Goal: Task Accomplishment & Management: Use online tool/utility

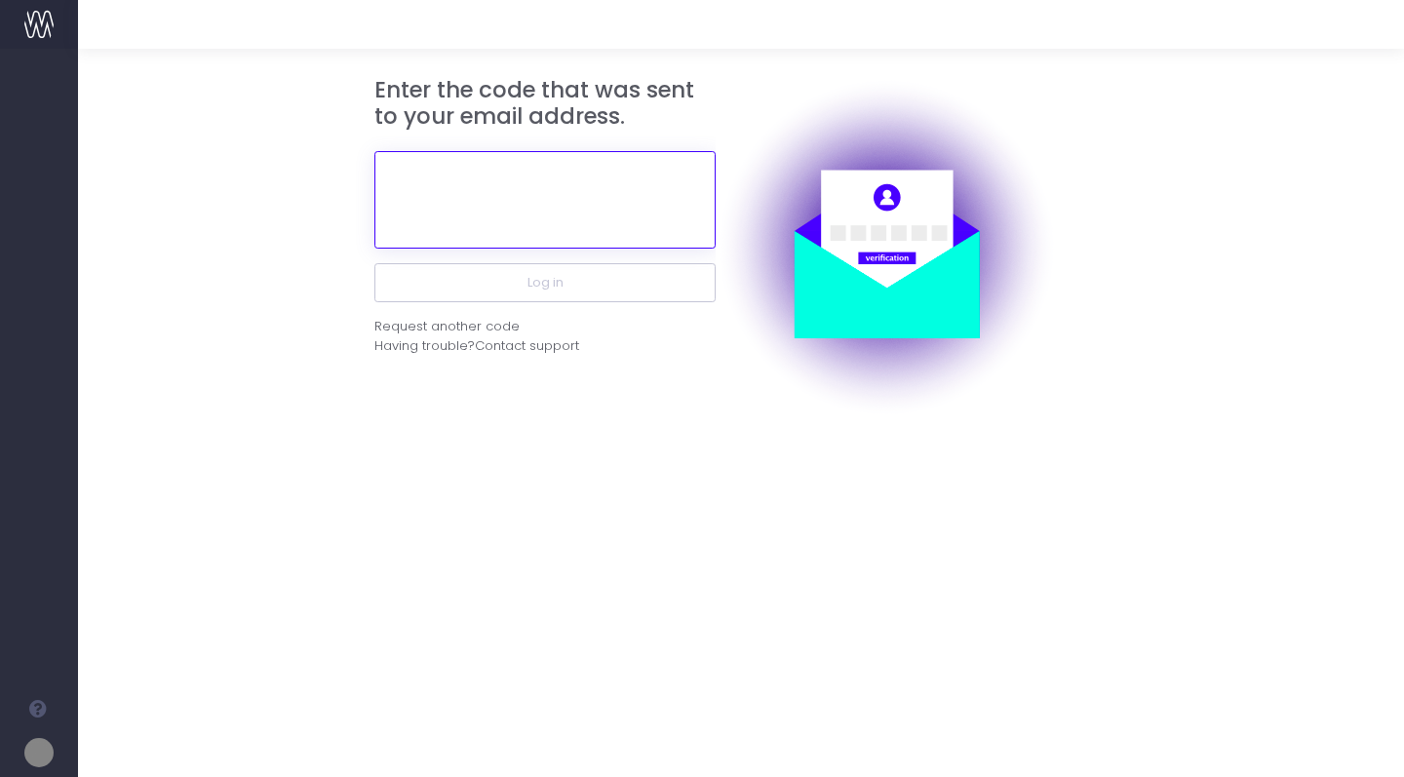
click at [613, 207] on input "text" at bounding box center [545, 200] width 341 height 98
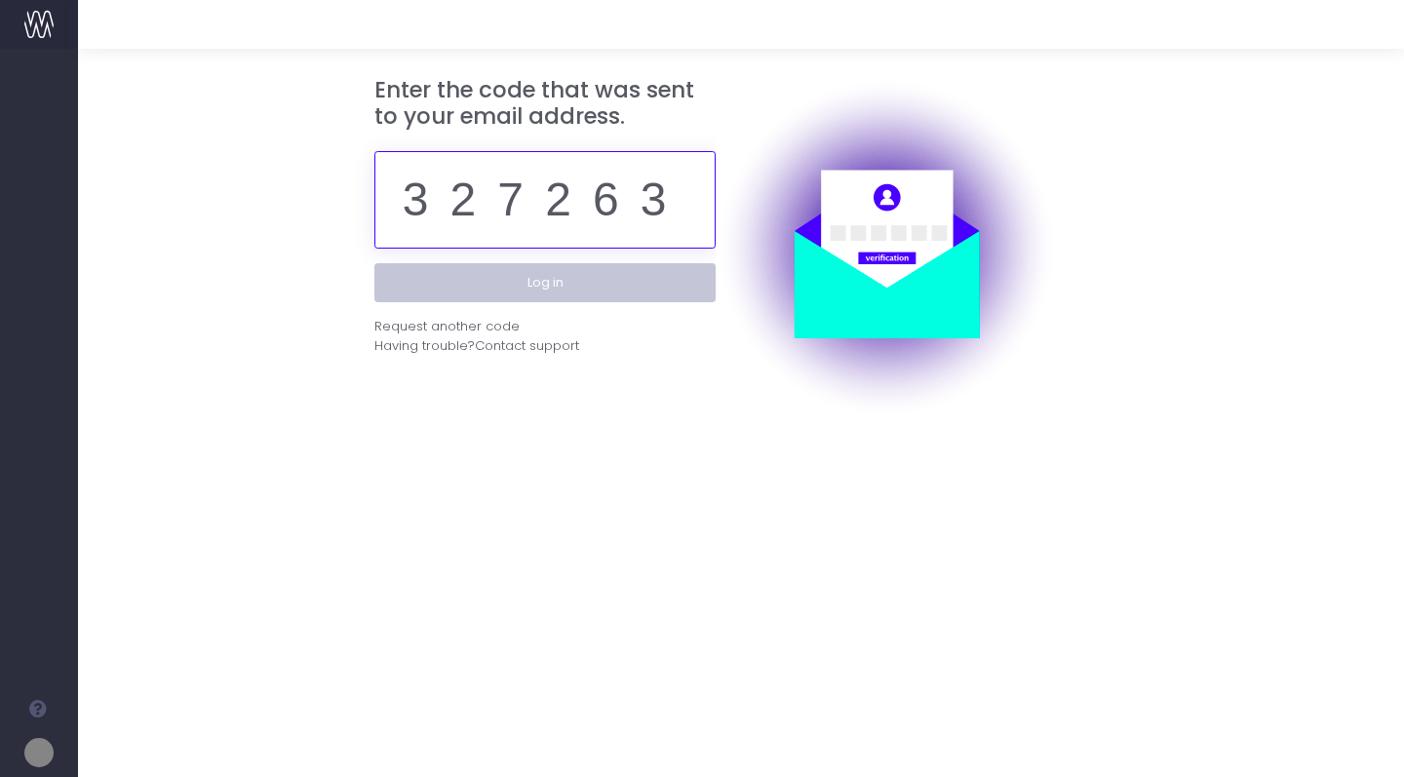
type input "327263"
click at [582, 282] on button "Log in" at bounding box center [545, 282] width 341 height 39
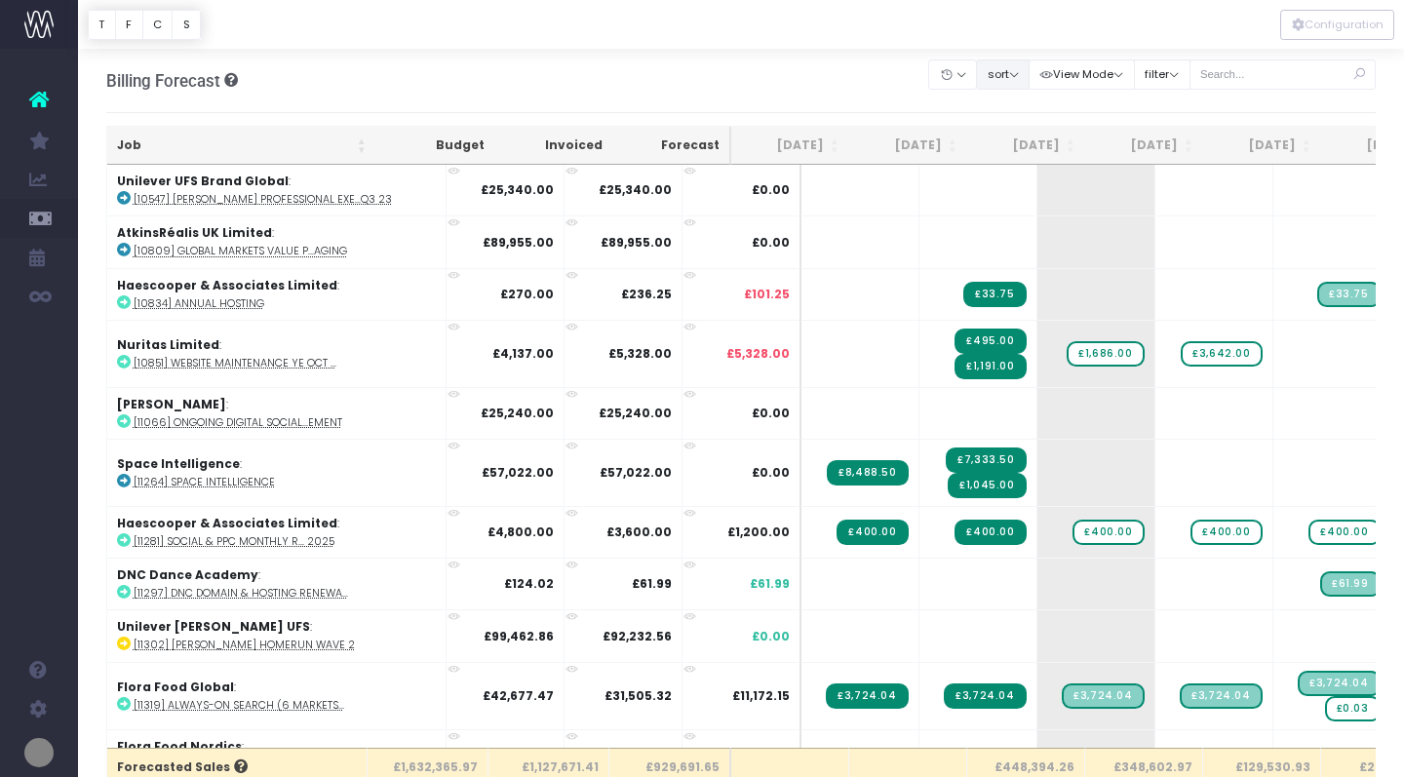
click at [1018, 74] on button "sort" at bounding box center [1003, 74] width 54 height 30
click at [1026, 122] on link "Sort by Job Name Desc" at bounding box center [1053, 112] width 152 height 33
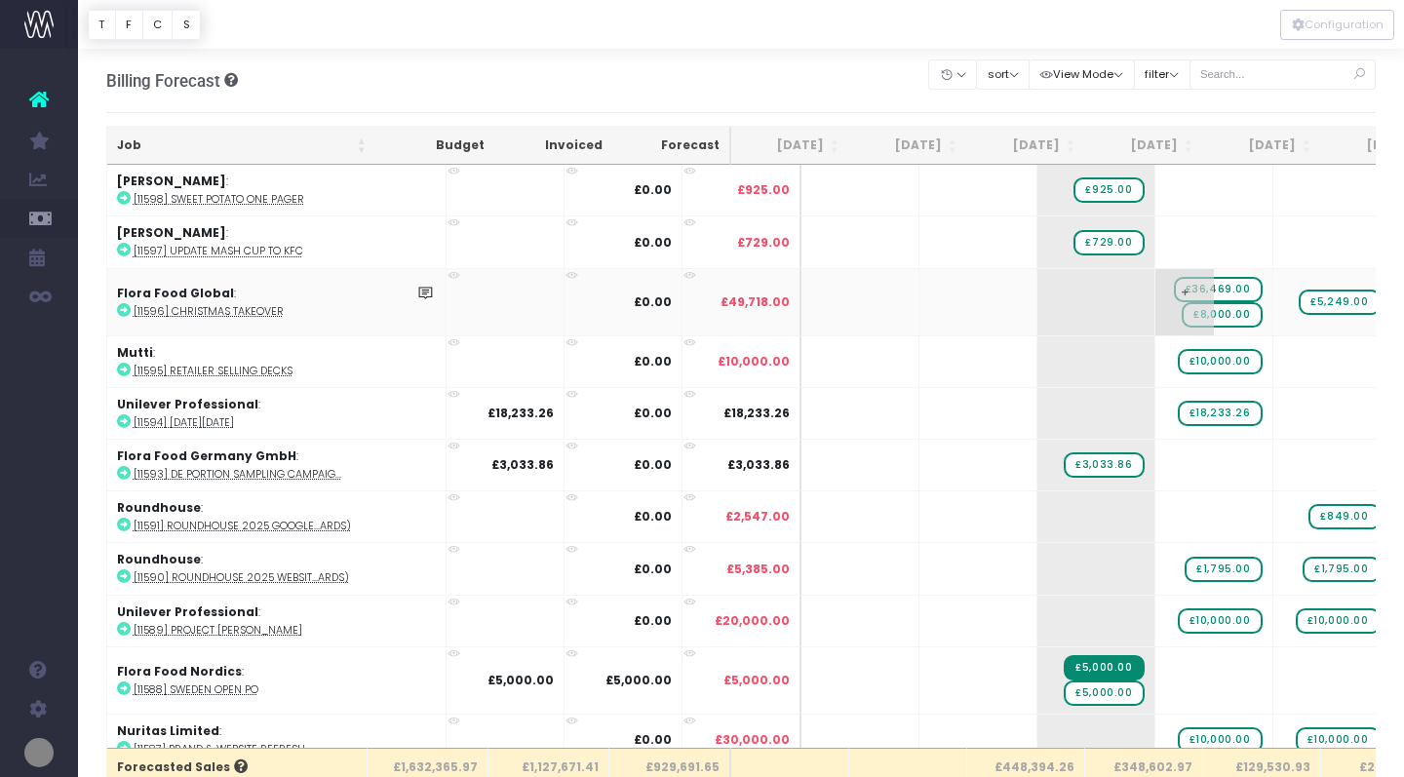
click at [1174, 284] on span "£36,469.00" at bounding box center [1218, 289] width 89 height 25
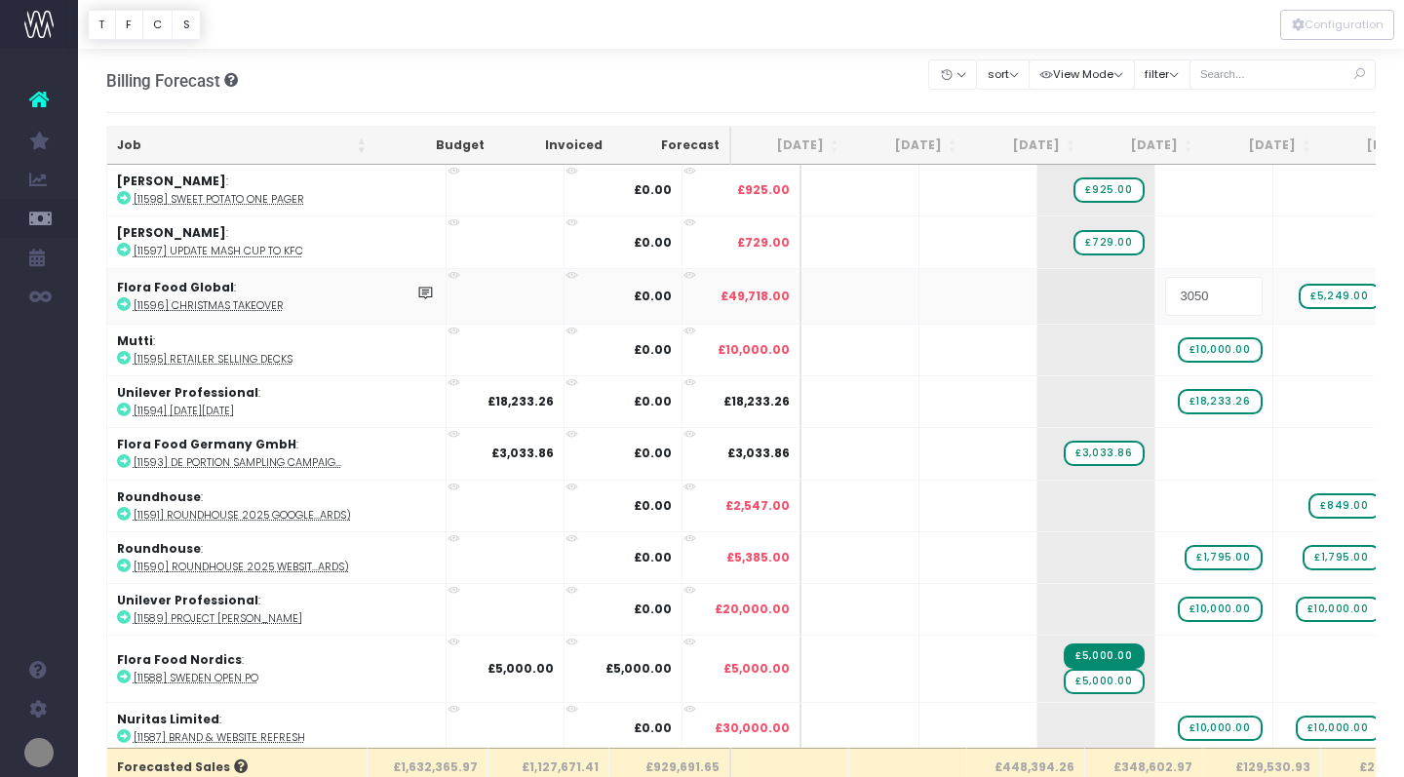
type input "30507"
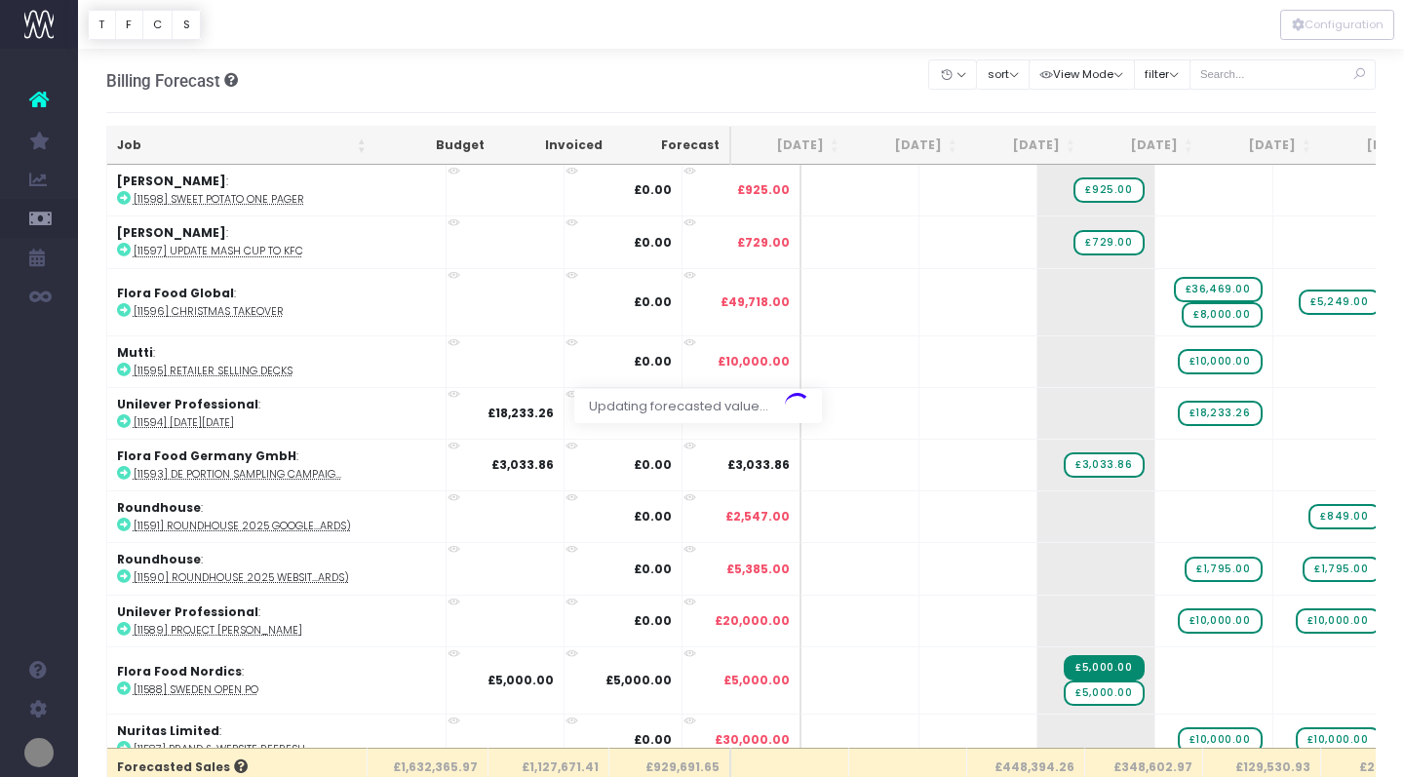
click at [836, 72] on body "Oh my... this is bad. wayahead wasn't able to load this page. Please contact su…" at bounding box center [702, 388] width 1404 height 777
click at [836, 72] on div "Billing Forecast Overview of forecasted sales Clear Filters Hide Jul 2025 Aug 2…" at bounding box center [741, 81] width 1271 height 64
click at [1182, 319] on span "£8,000.00" at bounding box center [1222, 314] width 80 height 25
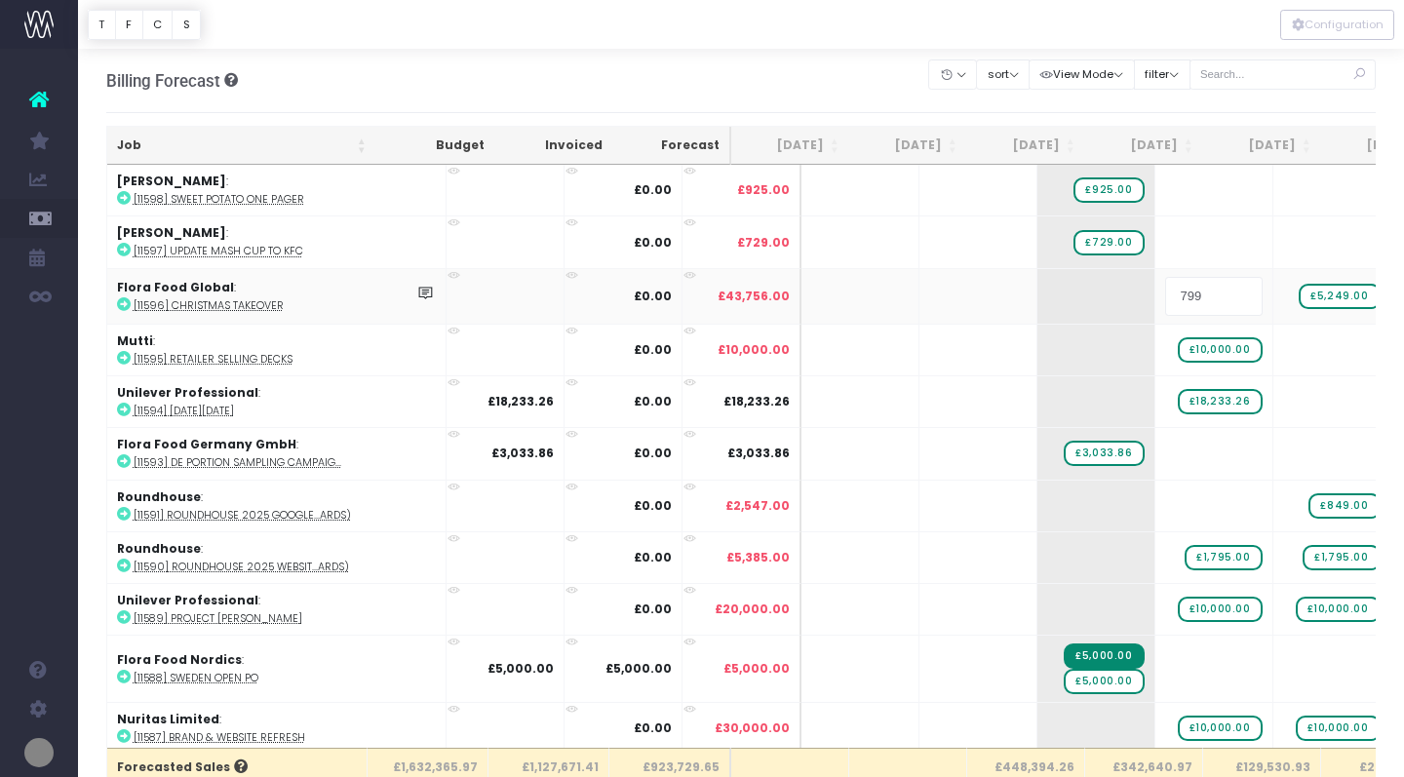
type input "7995"
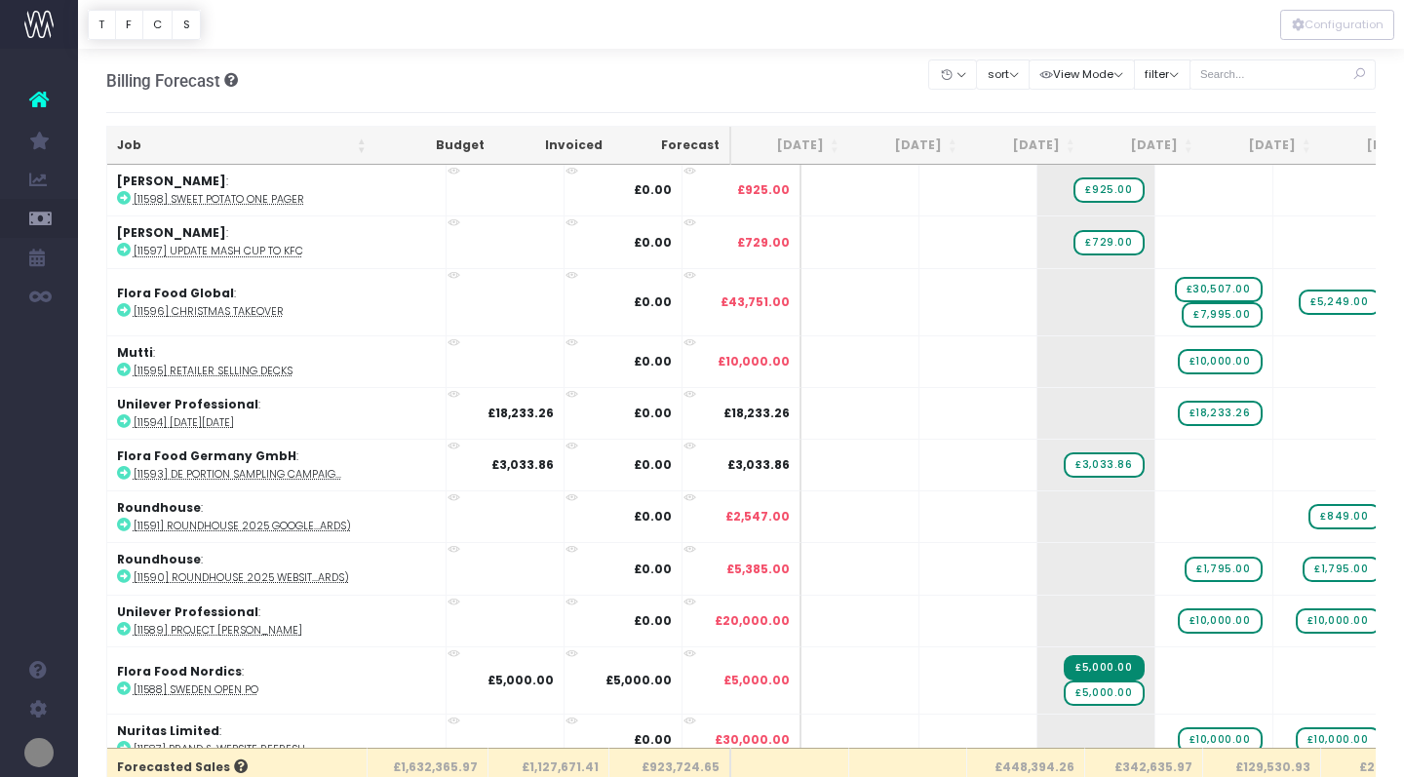
click at [722, 73] on div "Billing Forecast Overview of forecasted sales Clear Filters Hide Jul 2025 Aug 2…" at bounding box center [741, 81] width 1271 height 64
click at [1299, 297] on span "£5,249.00" at bounding box center [1339, 302] width 81 height 25
type input "10218"
click at [763, 93] on div "Billing Forecast Overview of forecasted sales Clear Filters Hide Jul 2025 Aug 2…" at bounding box center [741, 81] width 1271 height 64
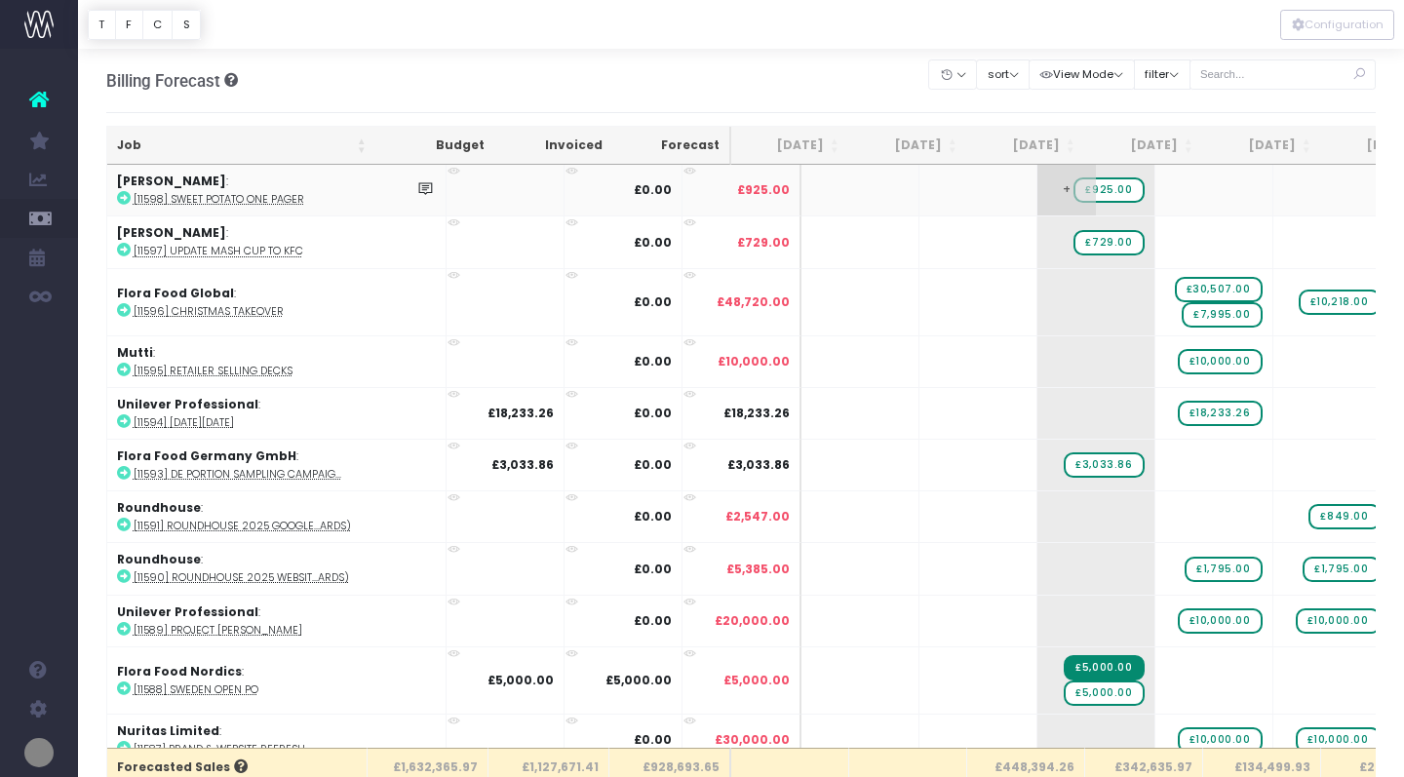
click at [1074, 188] on span "£925.00" at bounding box center [1109, 190] width 70 height 25
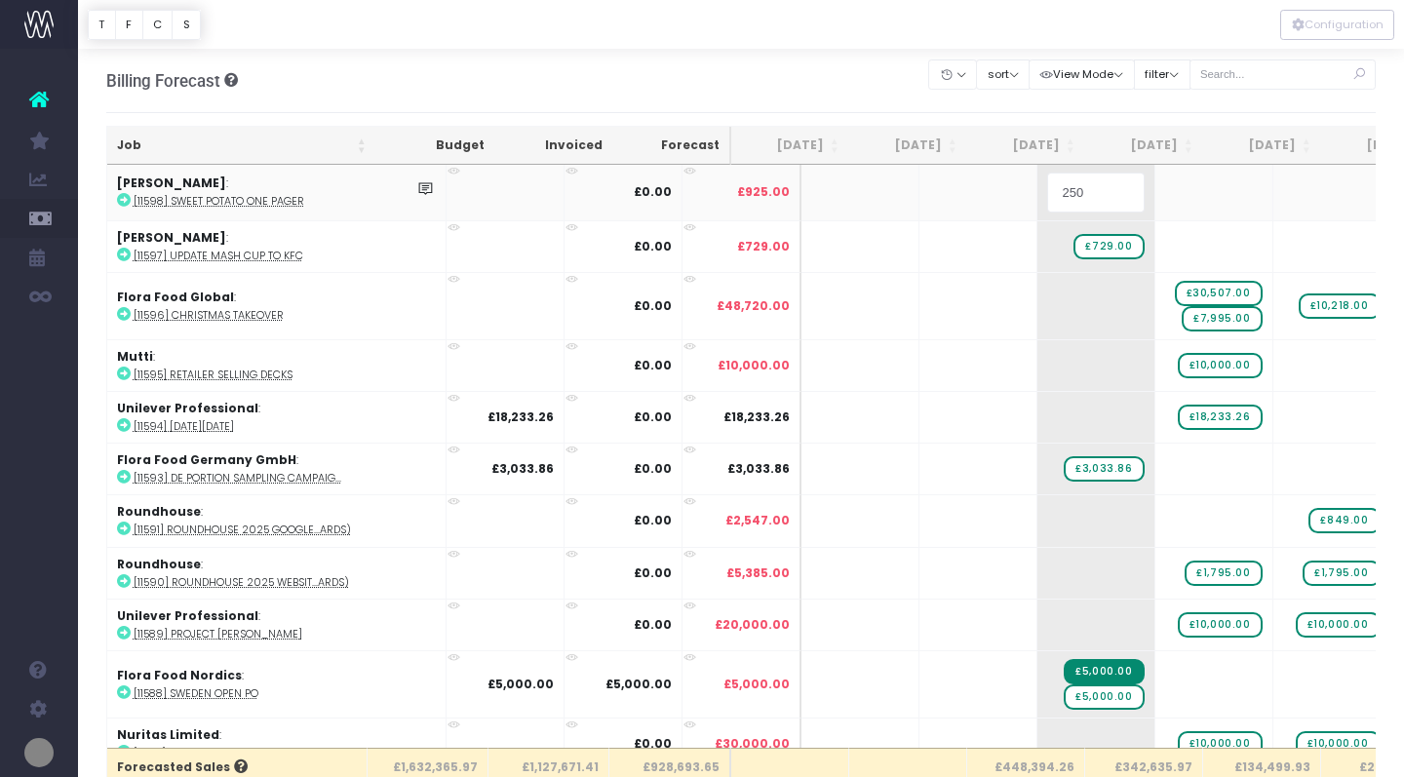
type input "2508"
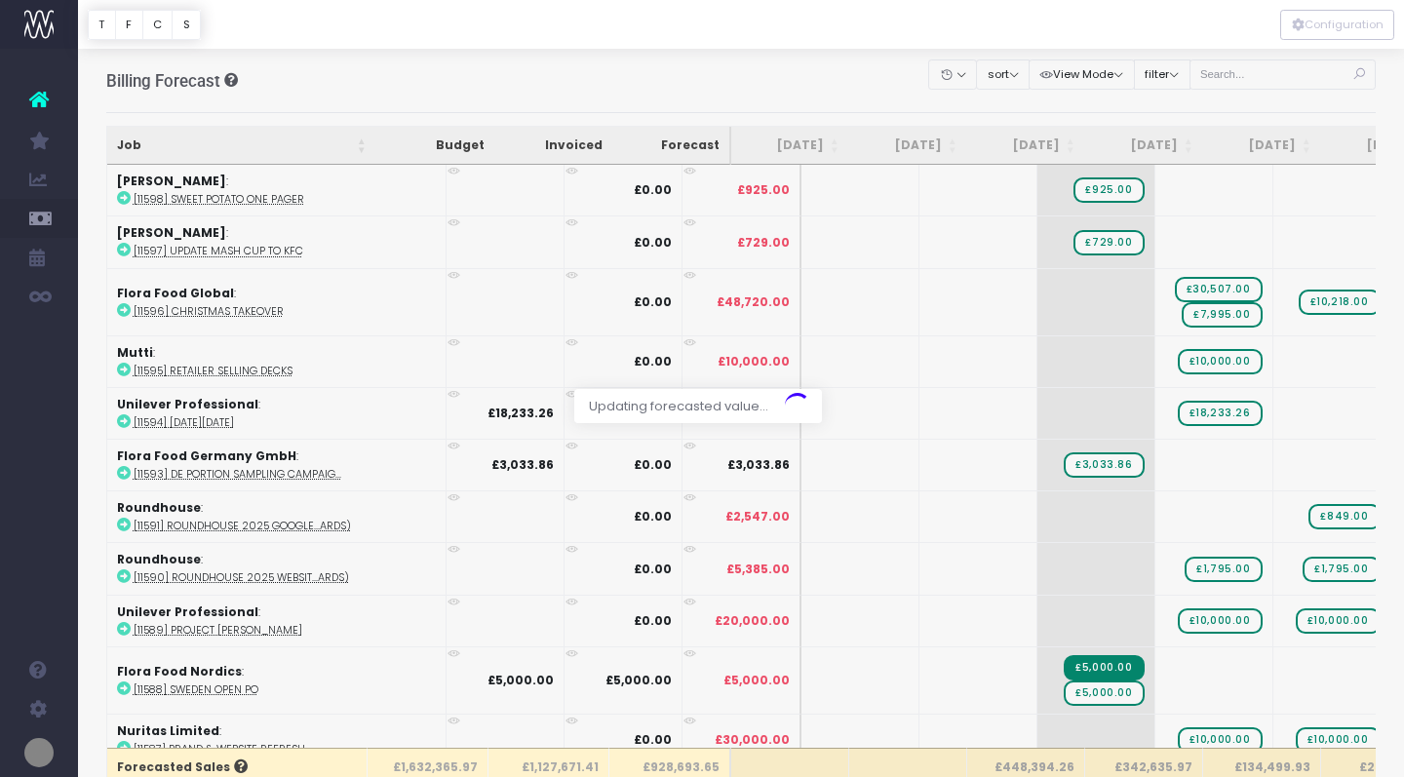
click at [870, 82] on body "Oh my... this is bad. wayahead wasn't able to load this page. Please contact su…" at bounding box center [702, 388] width 1404 height 777
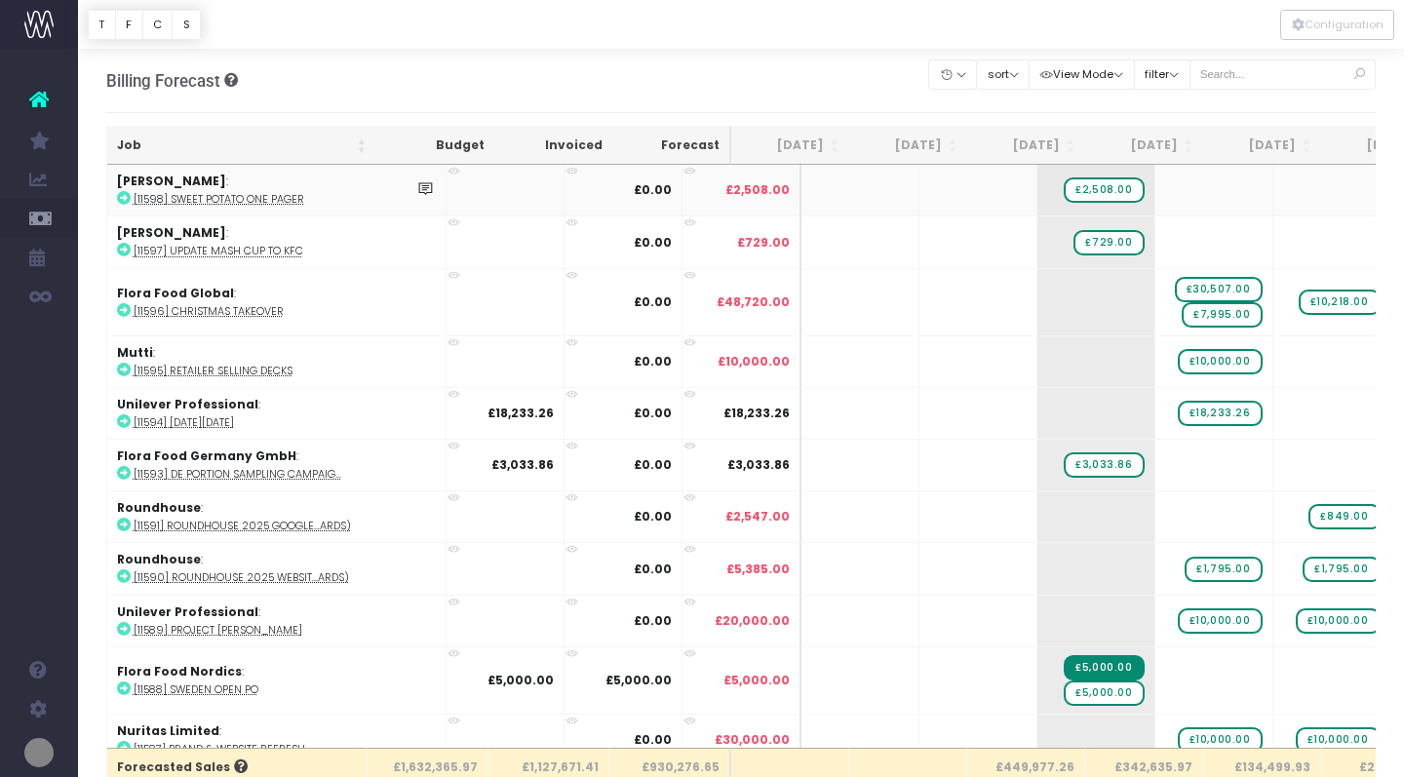
click at [125, 198] on icon at bounding box center [124, 198] width 14 height 14
click at [238, 253] on abbr "[11597] Update Mash Cup to KFC" at bounding box center [219, 251] width 170 height 15
click at [212, 253] on abbr "[11597] Update Mash Cup to KFC" at bounding box center [219, 251] width 170 height 15
click at [128, 311] on icon at bounding box center [124, 310] width 14 height 14
click at [124, 369] on icon at bounding box center [124, 370] width 14 height 14
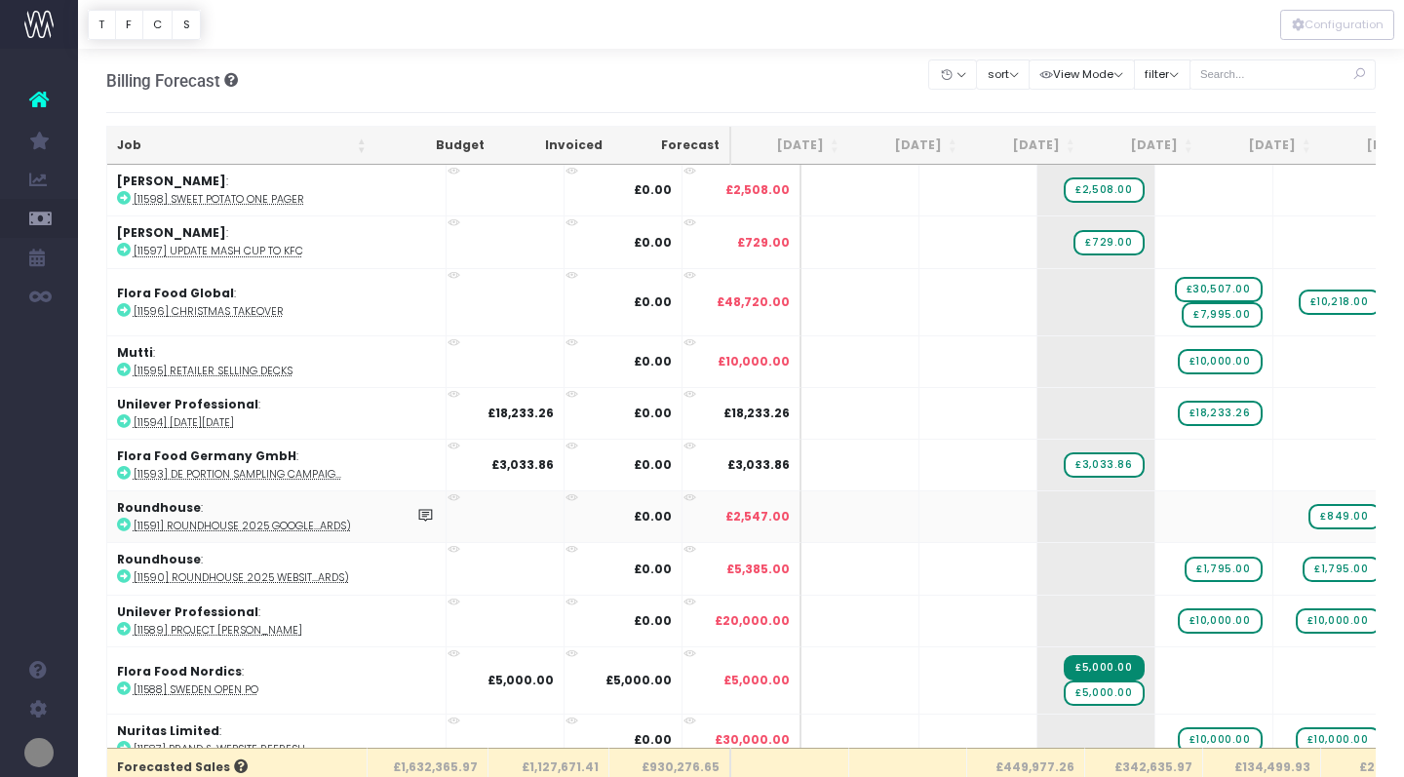
click at [125, 519] on icon at bounding box center [124, 525] width 14 height 14
click at [121, 573] on icon at bounding box center [124, 577] width 14 height 14
click at [124, 629] on icon at bounding box center [124, 629] width 14 height 14
click at [1064, 692] on span "£5,000.00" at bounding box center [1104, 693] width 80 height 25
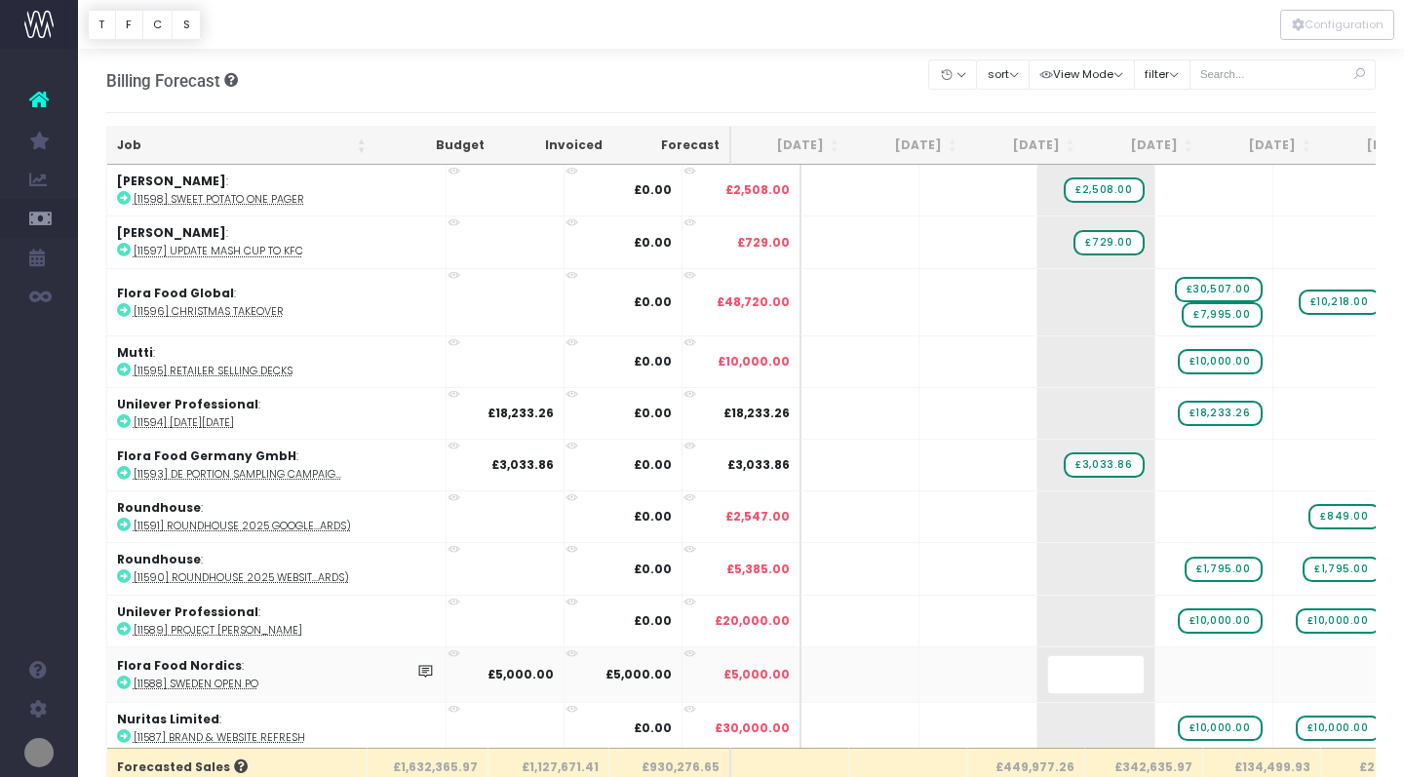
click at [827, 48] on div at bounding box center [741, 24] width 1326 height 49
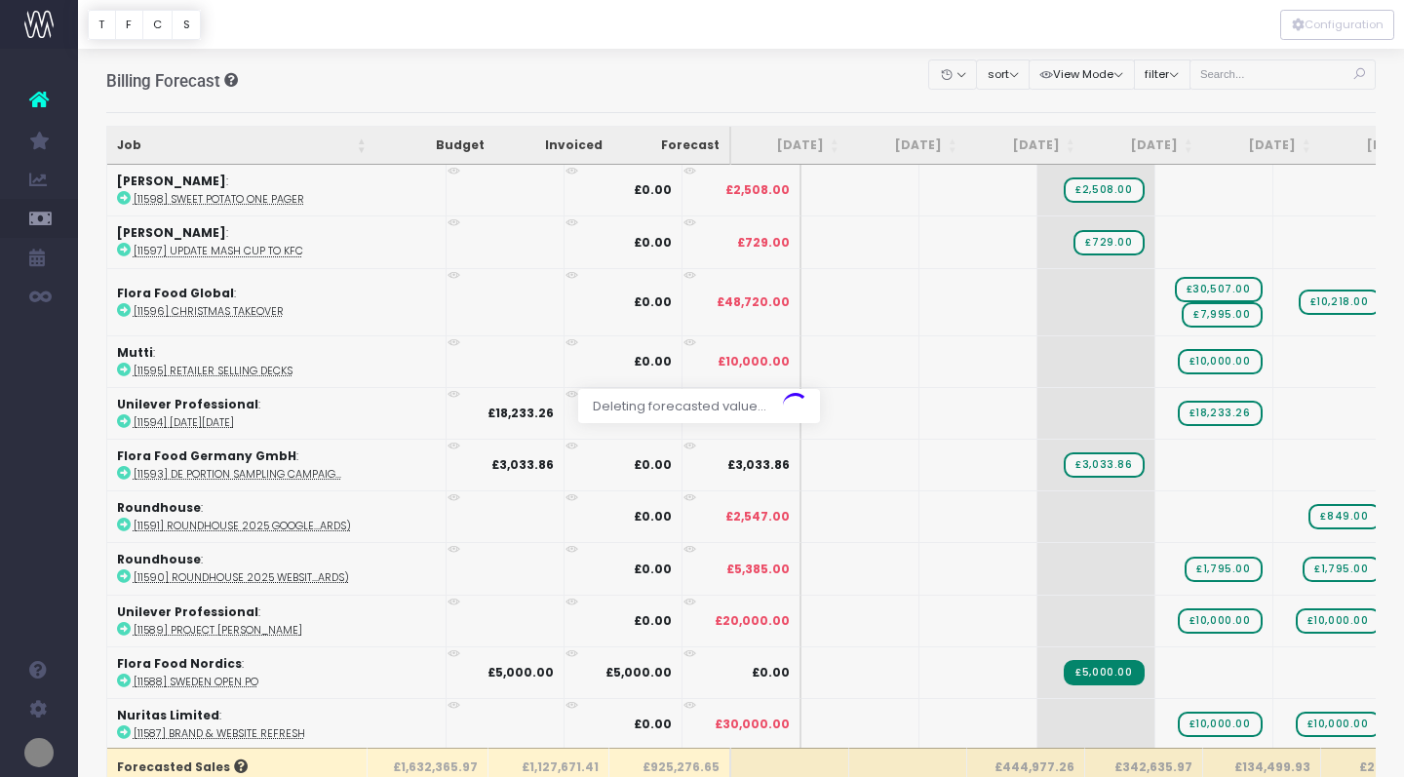
click at [816, 65] on div at bounding box center [702, 388] width 1404 height 777
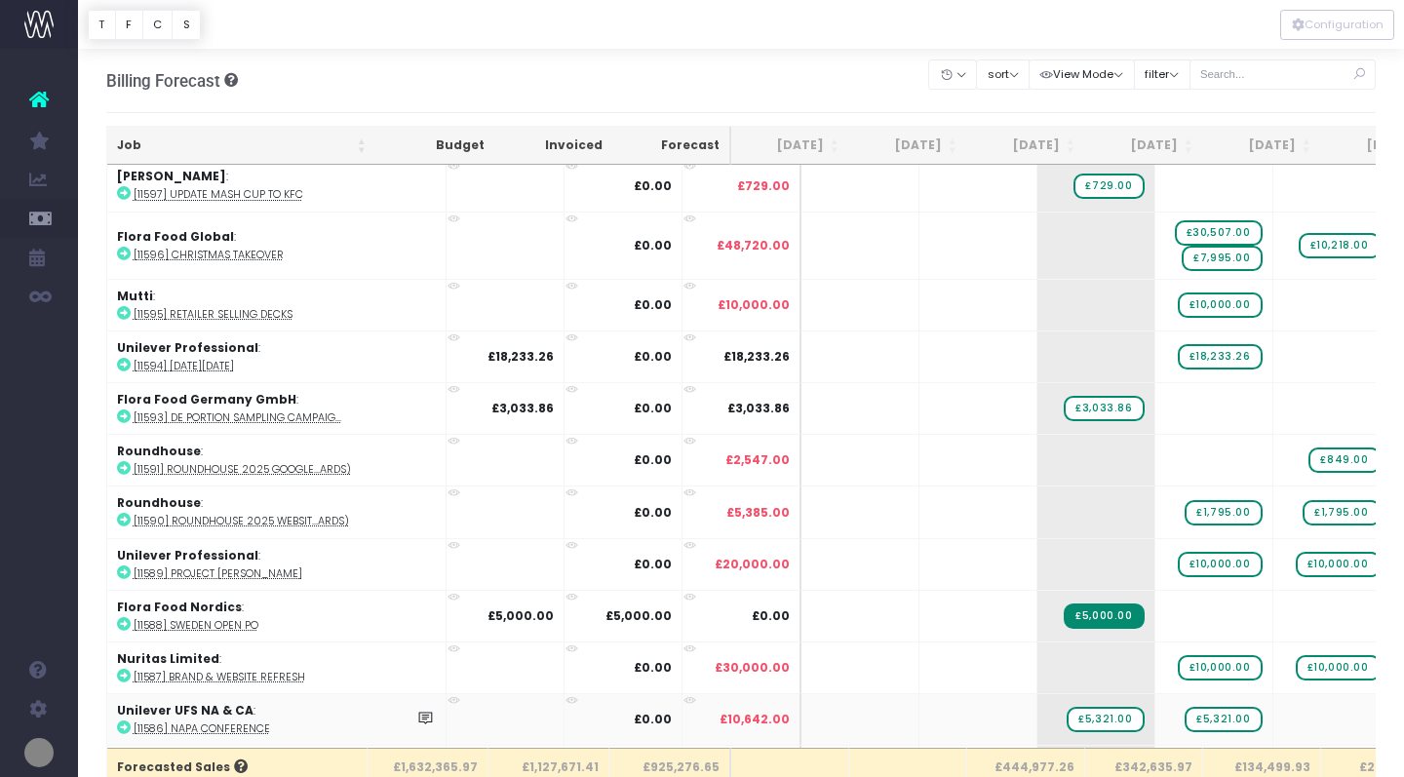
scroll to position [61, 0]
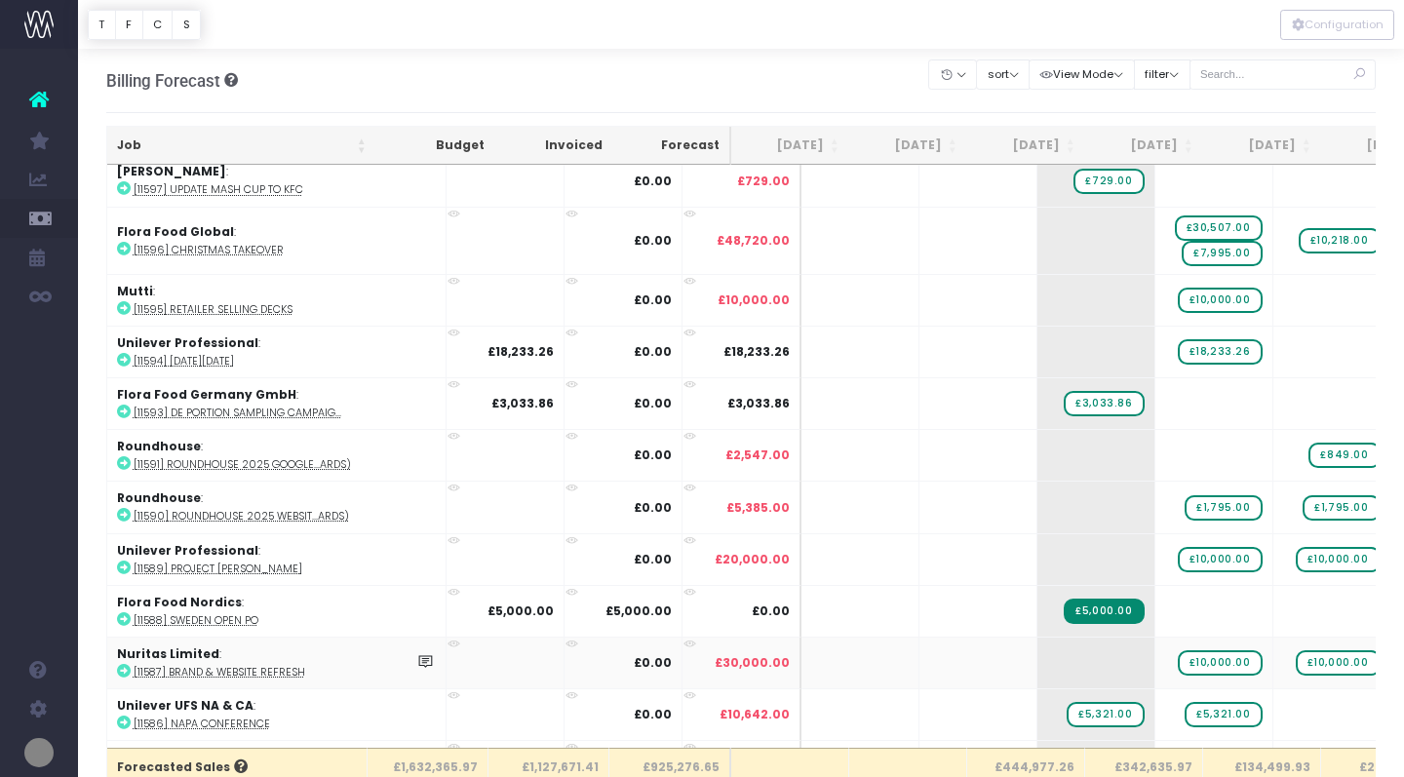
click at [122, 670] on icon at bounding box center [124, 671] width 14 height 14
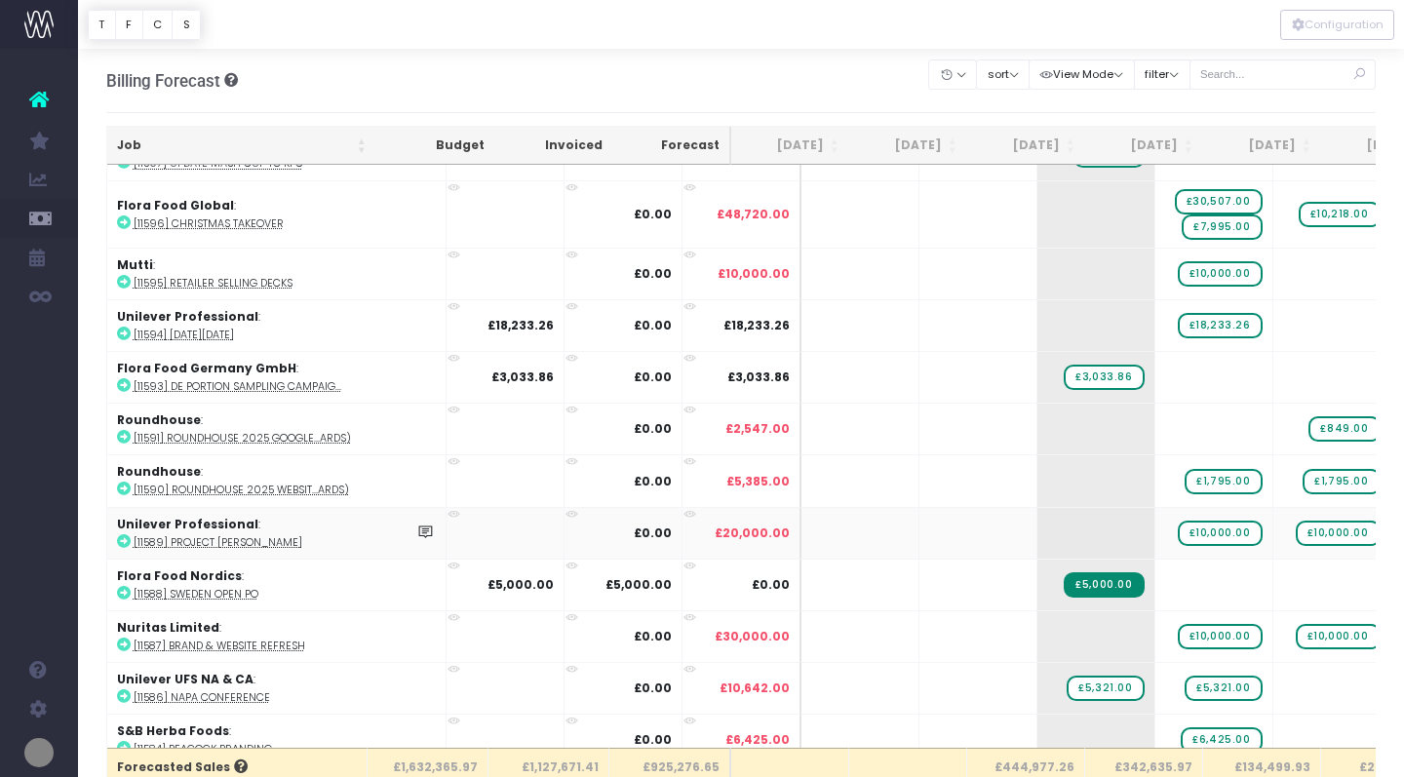
scroll to position [90, 0]
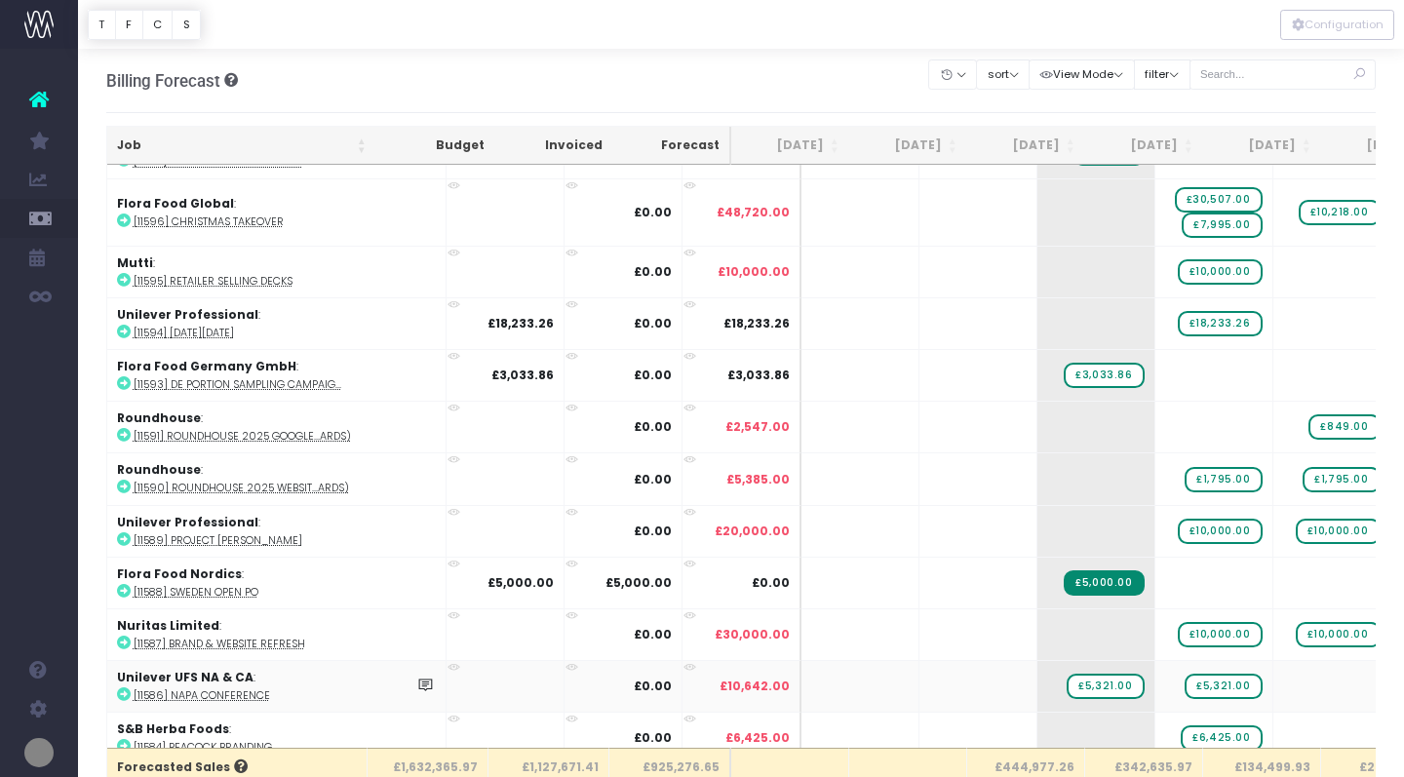
click at [127, 691] on icon at bounding box center [124, 695] width 14 height 14
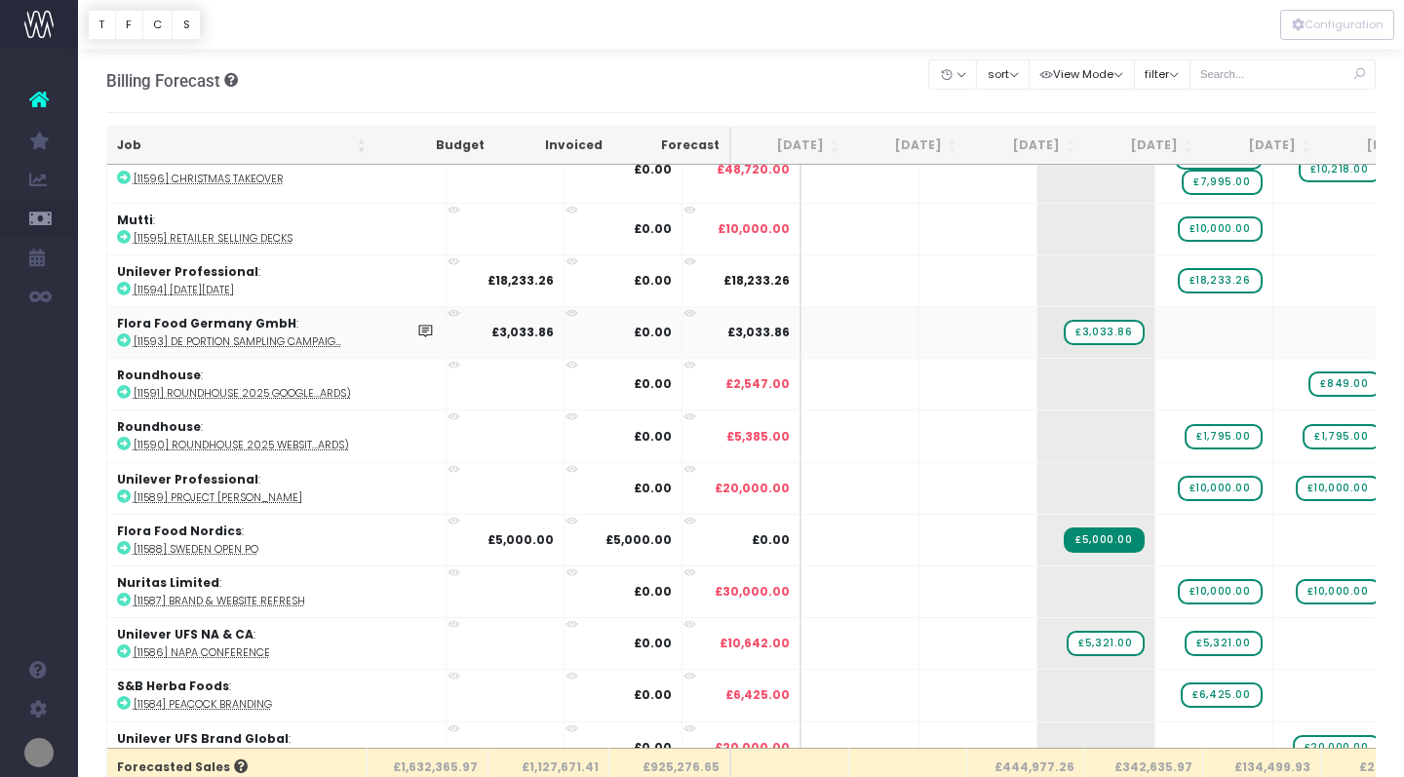
scroll to position [136, 0]
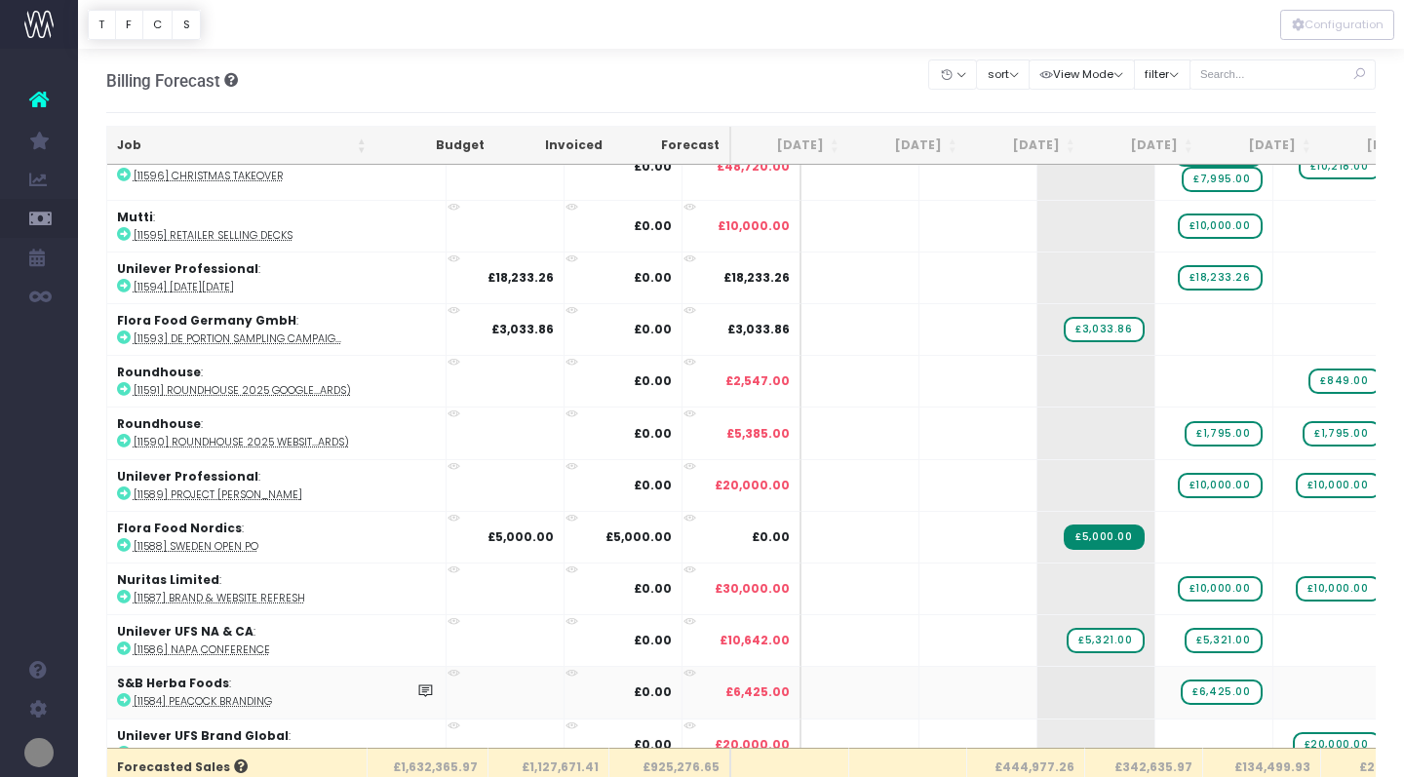
click at [129, 693] on icon at bounding box center [124, 700] width 14 height 14
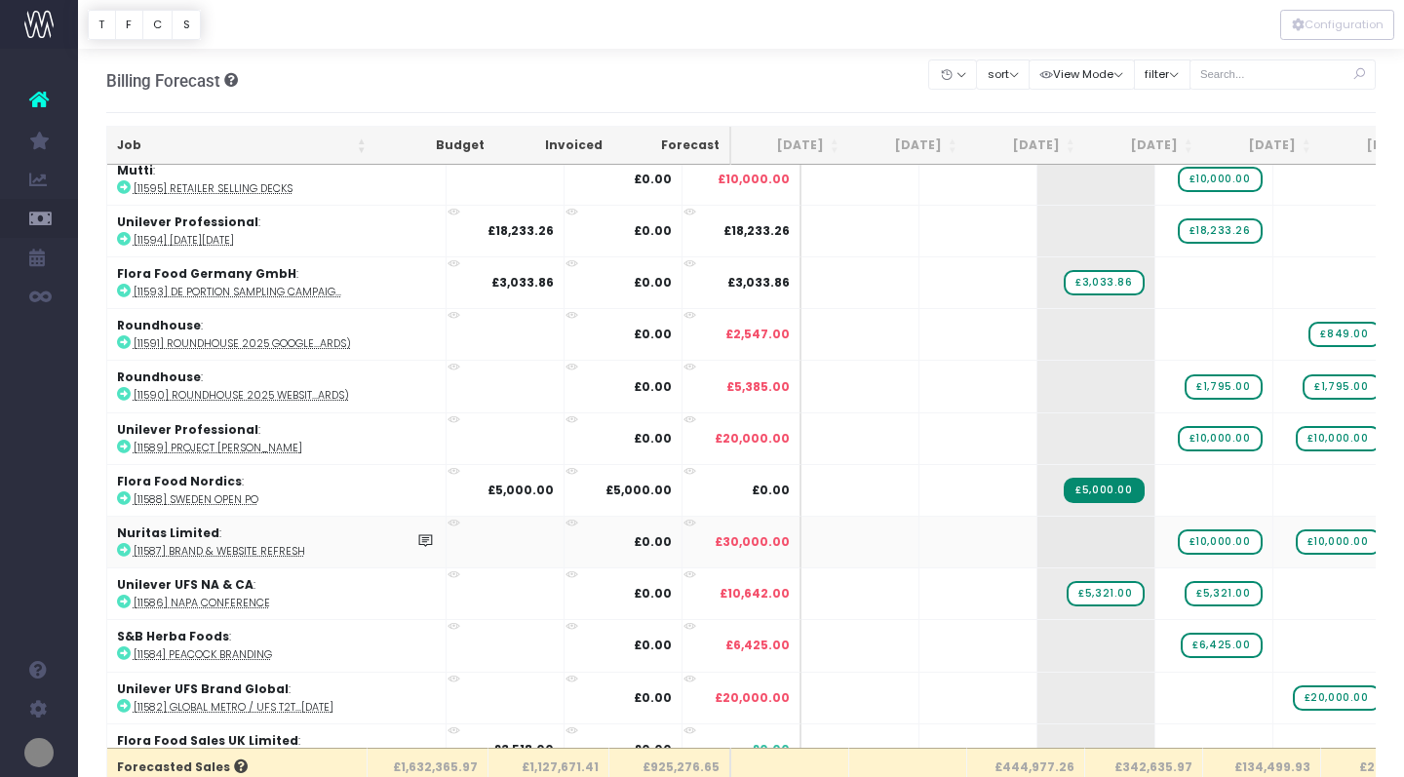
scroll to position [187, 0]
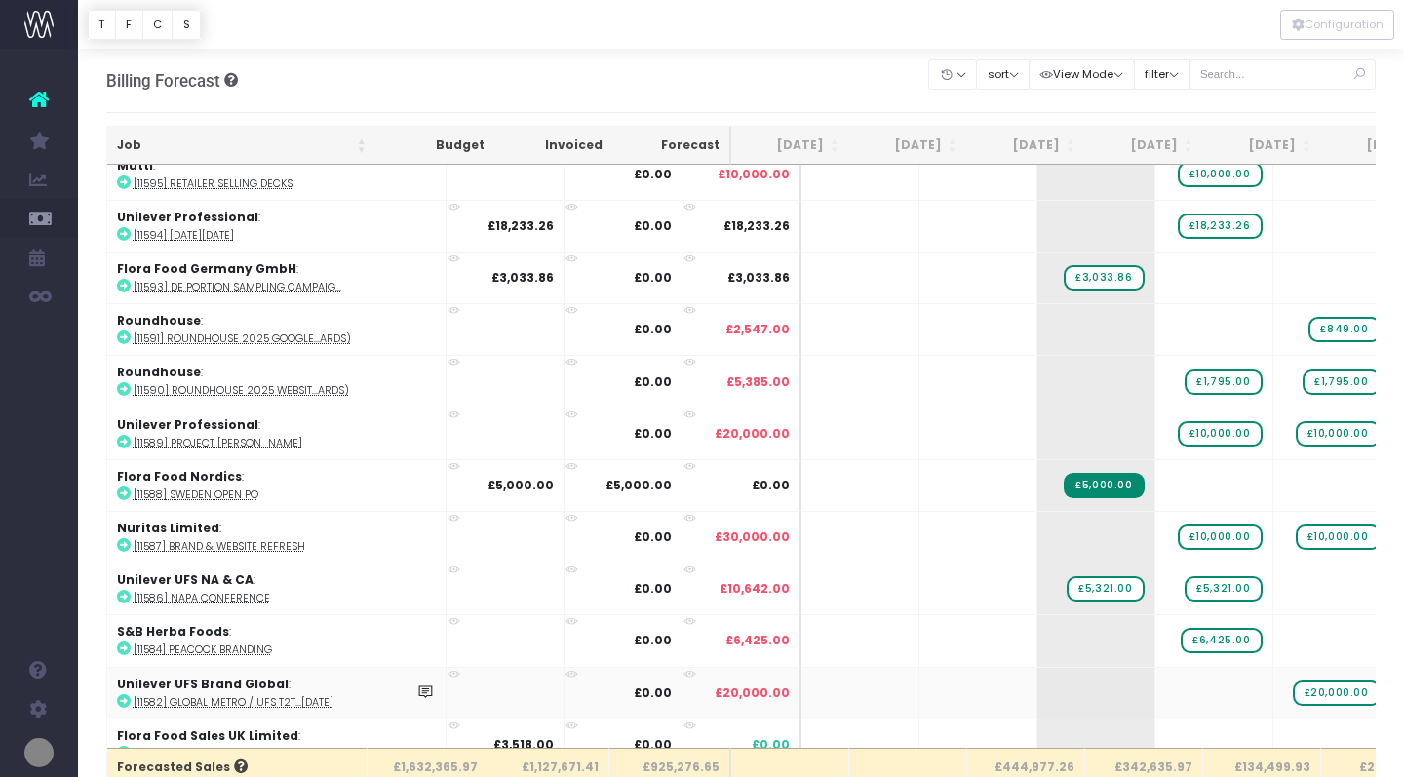
click at [126, 696] on icon at bounding box center [124, 701] width 14 height 14
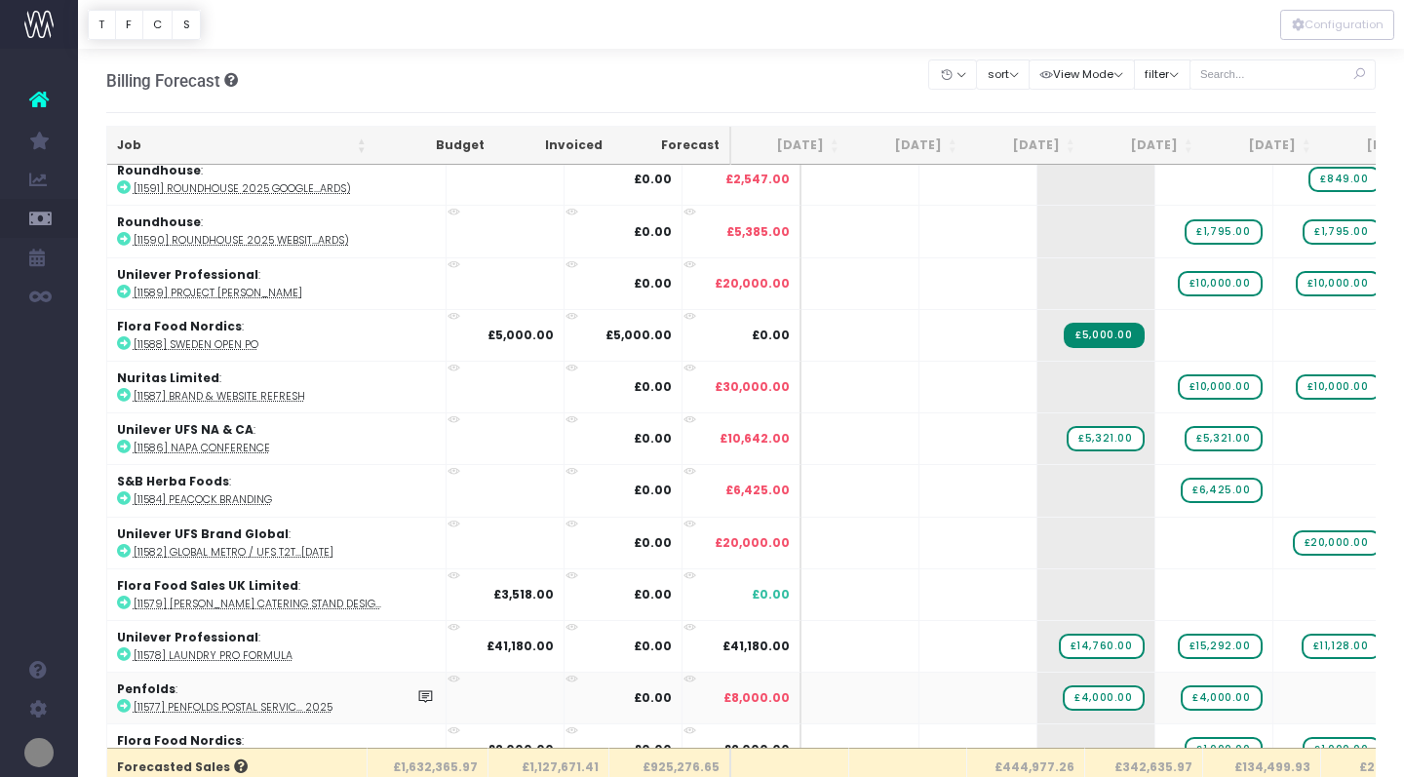
scroll to position [344, 0]
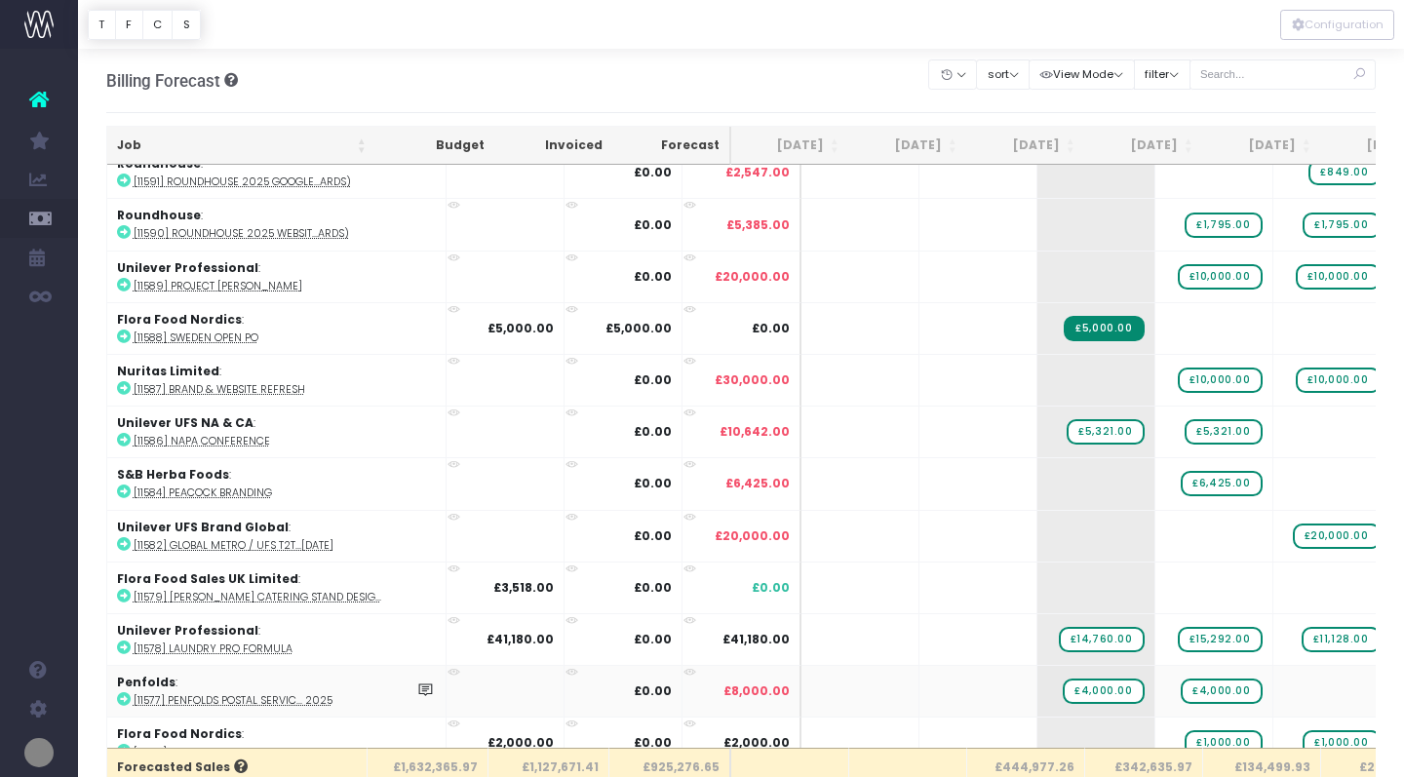
click at [129, 694] on icon at bounding box center [124, 699] width 14 height 14
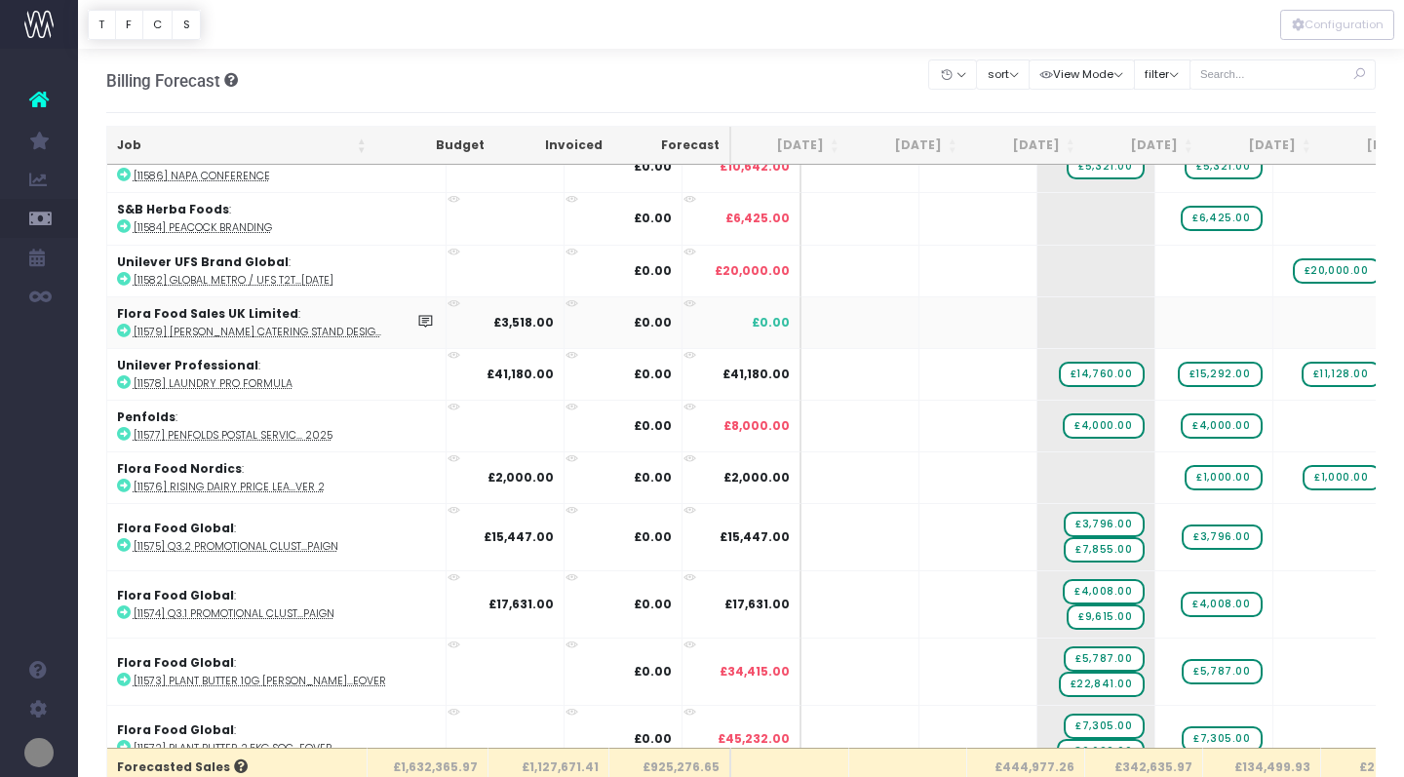
scroll to position [604, 0]
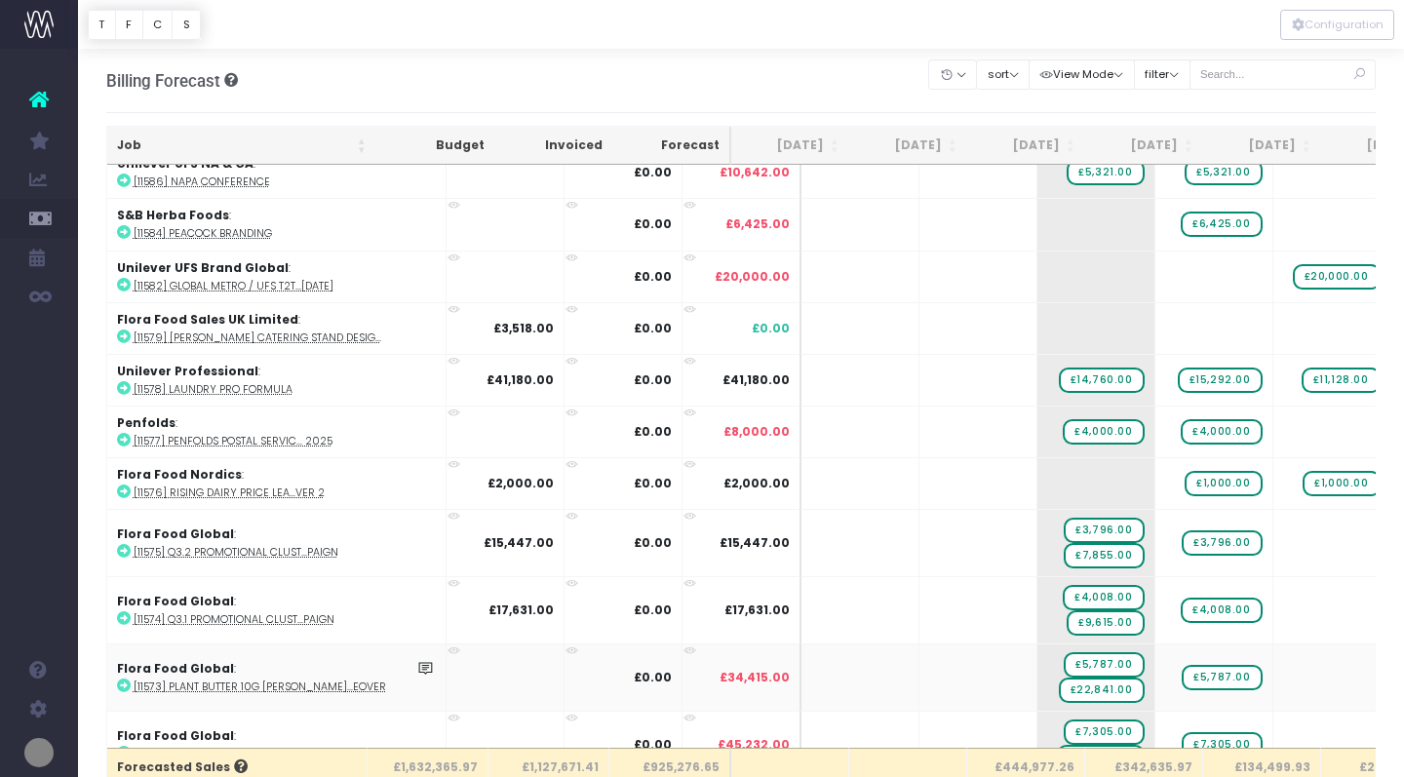
click at [123, 684] on icon at bounding box center [124, 686] width 14 height 14
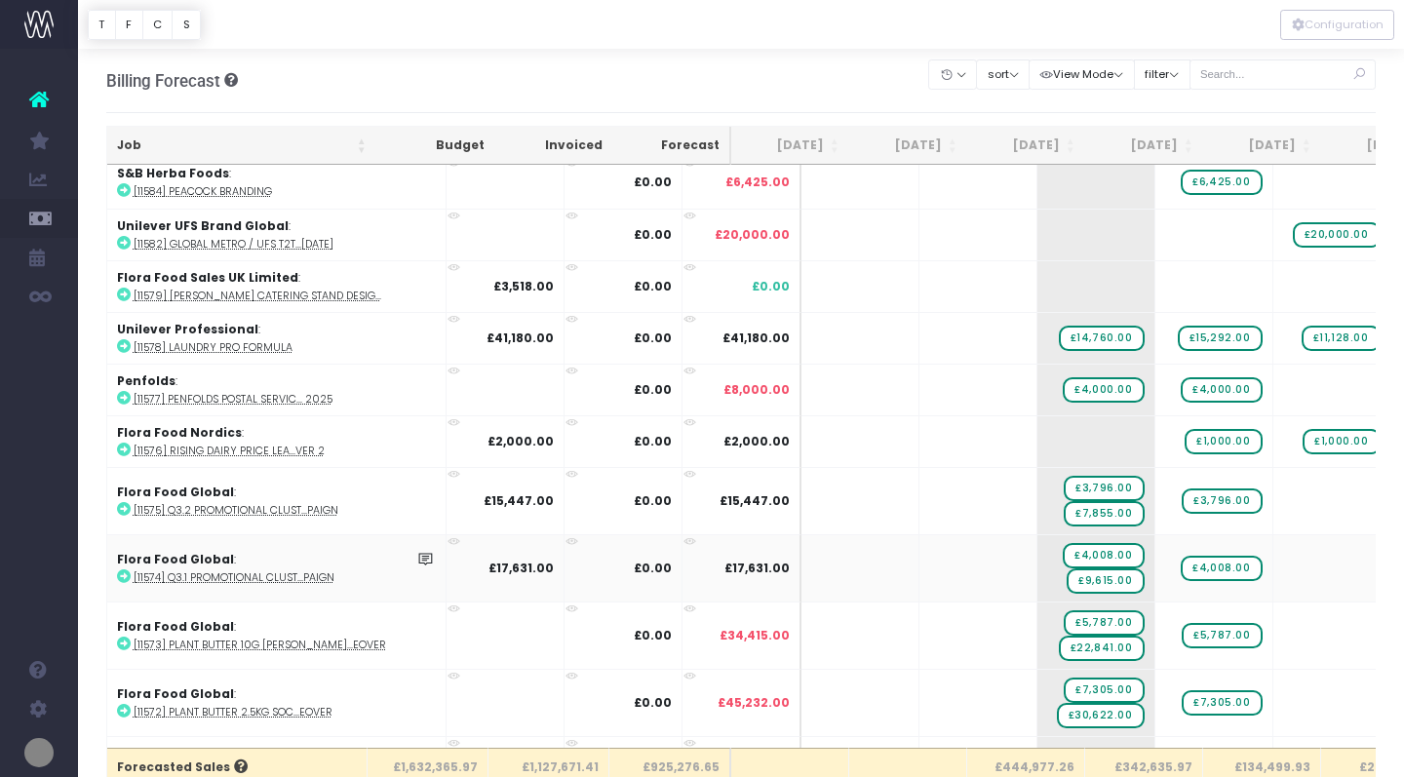
scroll to position [653, 0]
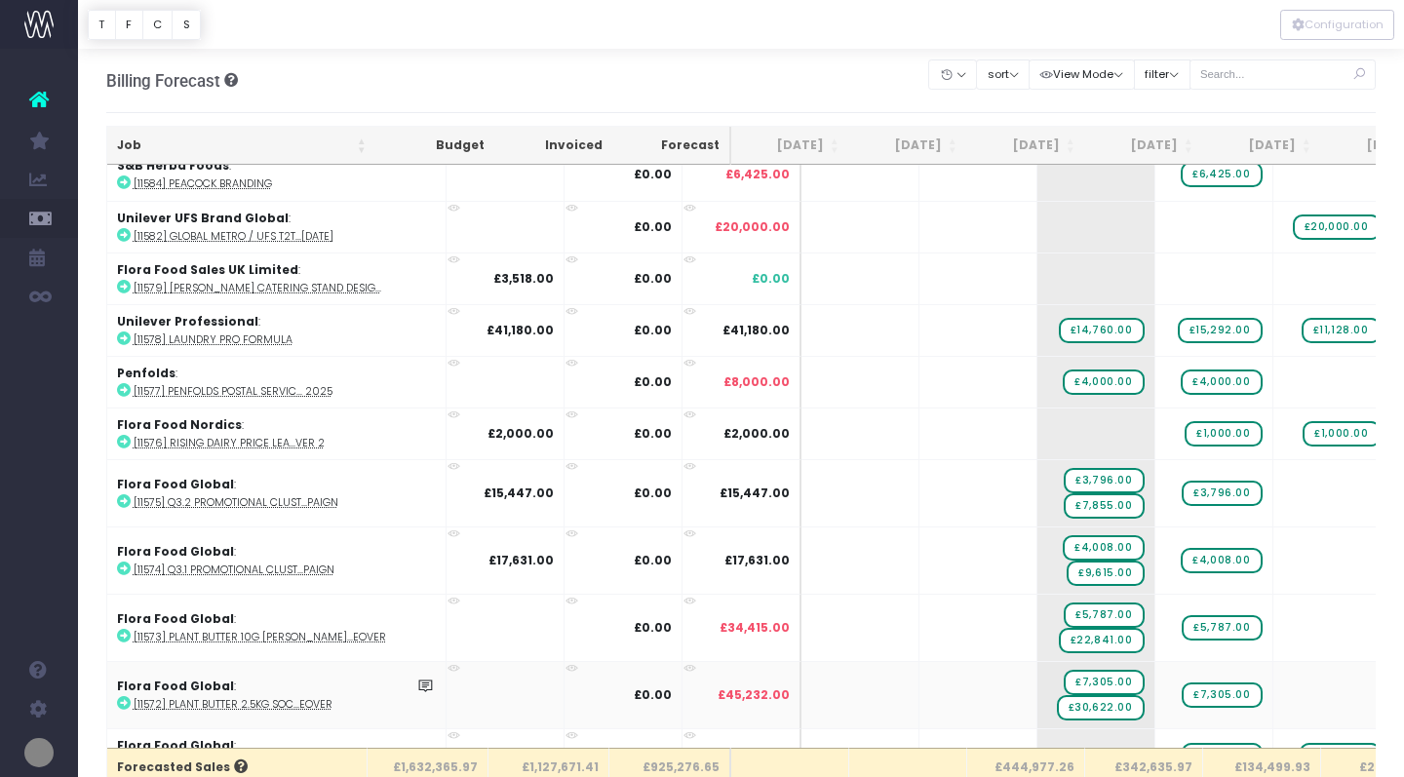
click at [123, 700] on icon at bounding box center [124, 703] width 14 height 14
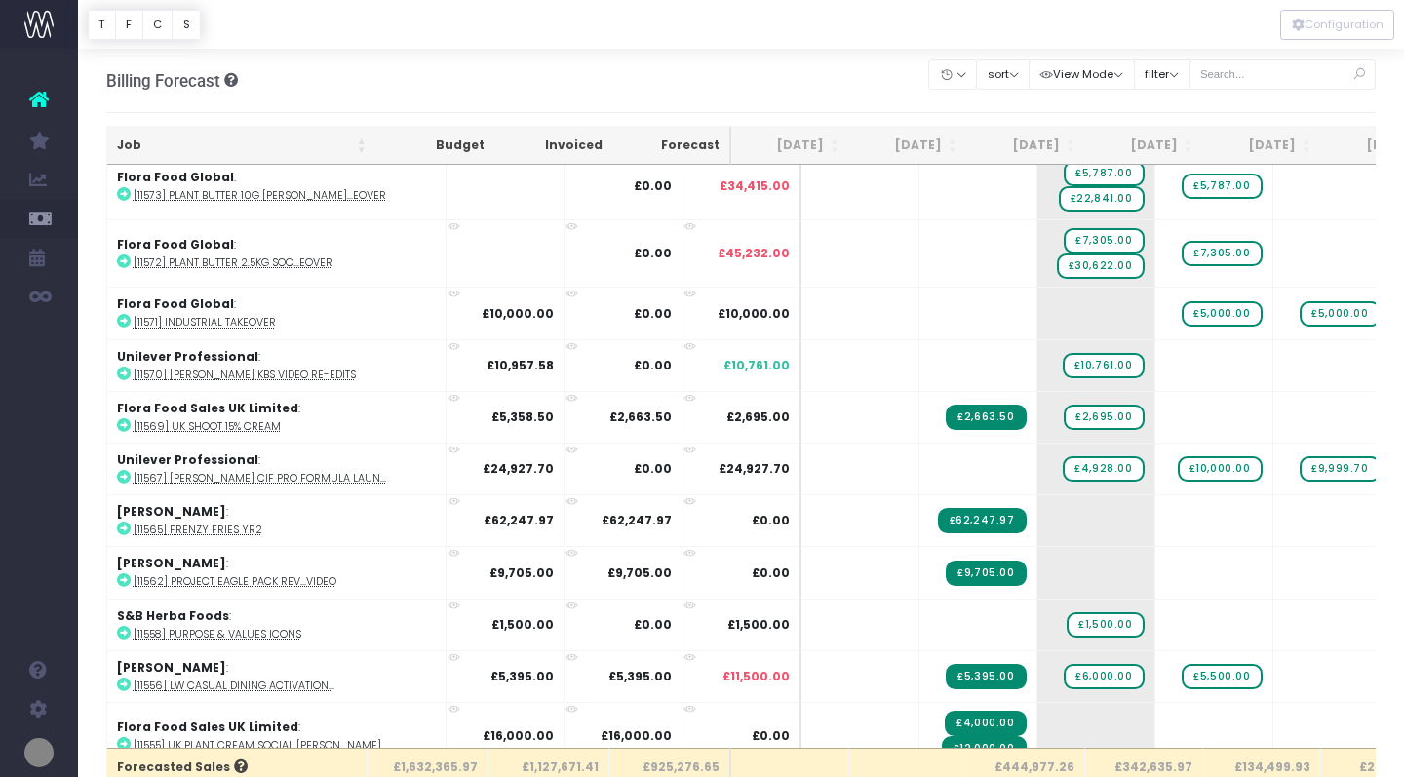
scroll to position [1081, 0]
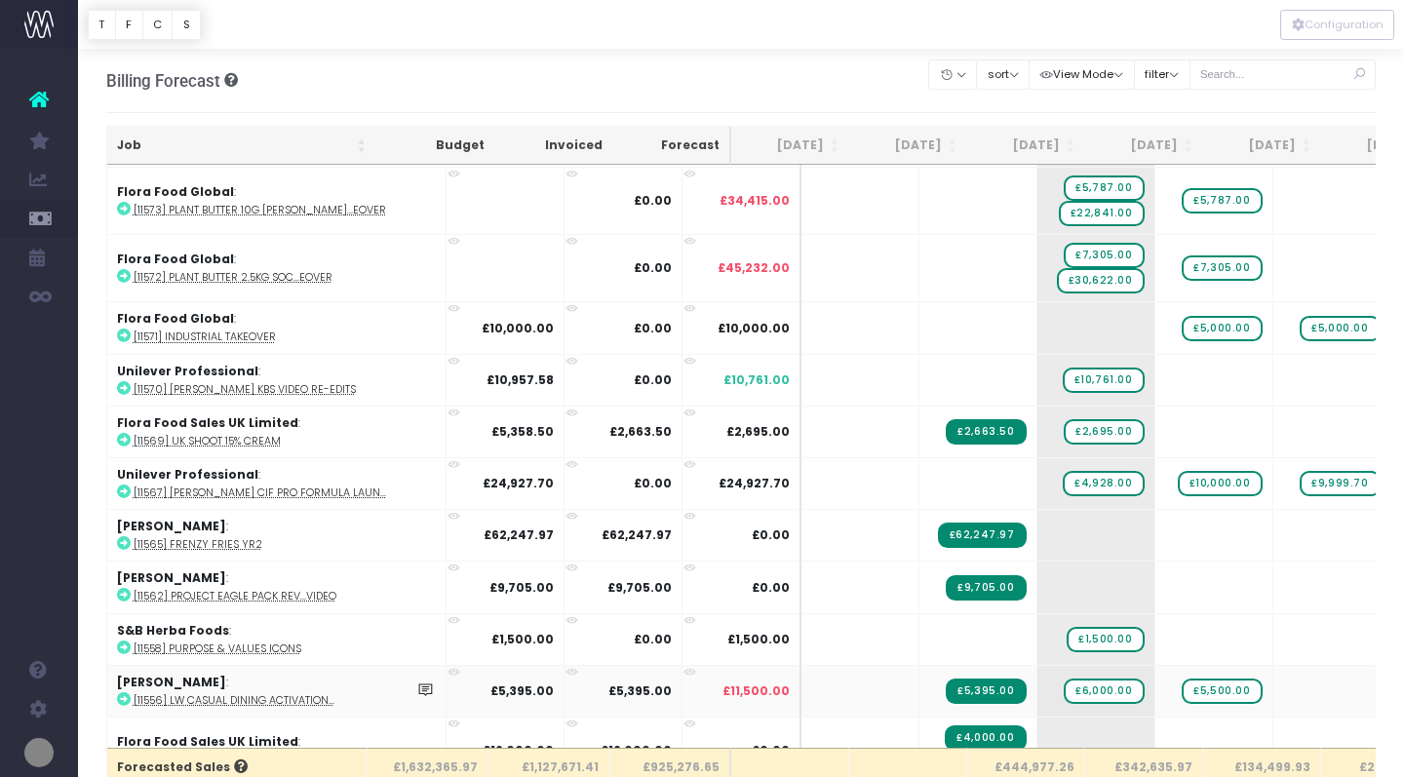
click at [124, 692] on icon at bounding box center [124, 699] width 14 height 14
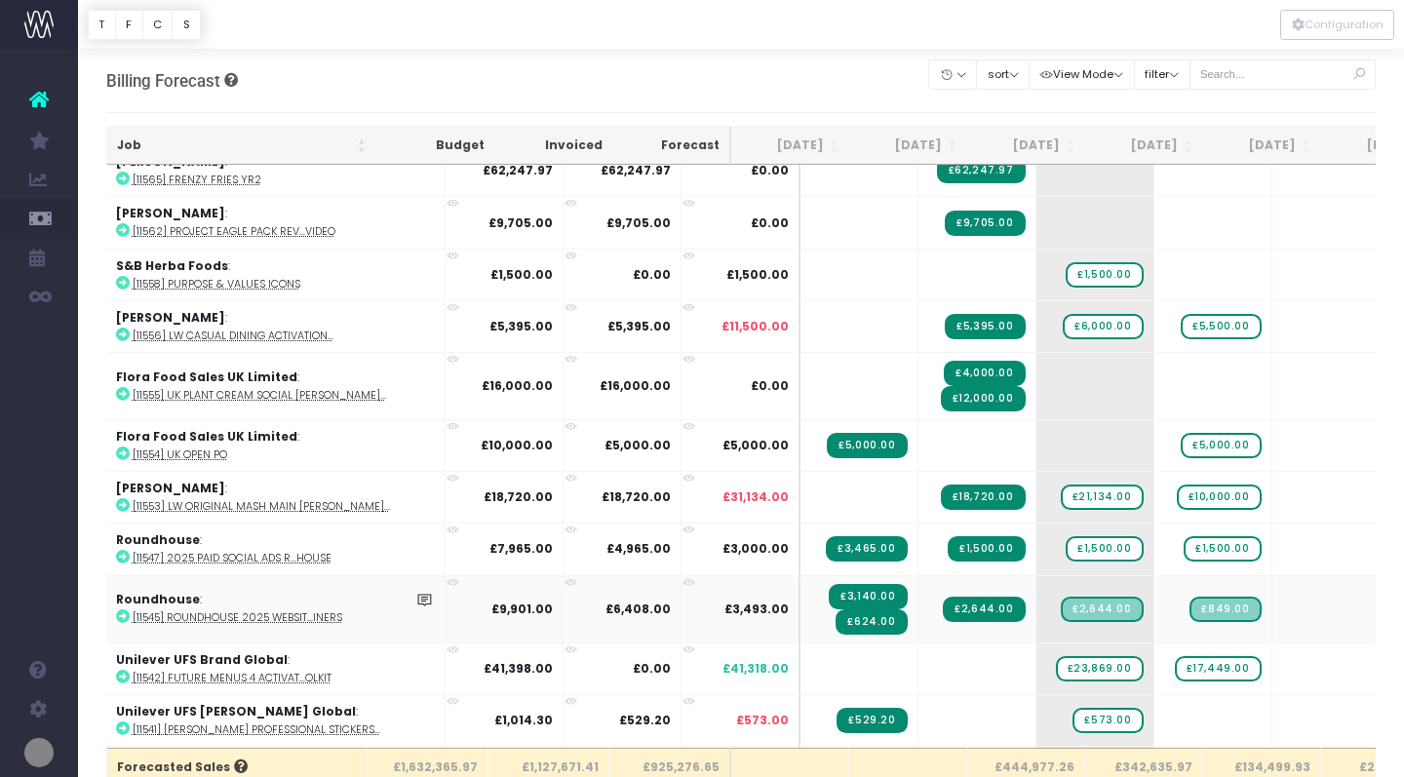
scroll to position [0, 1]
click at [1273, 664] on span "+" at bounding box center [1302, 669] width 59 height 51
click at [926, 669] on body "Oh my... this is bad. wayahead wasn't able to load this page. Please contact su…" at bounding box center [702, 388] width 1404 height 777
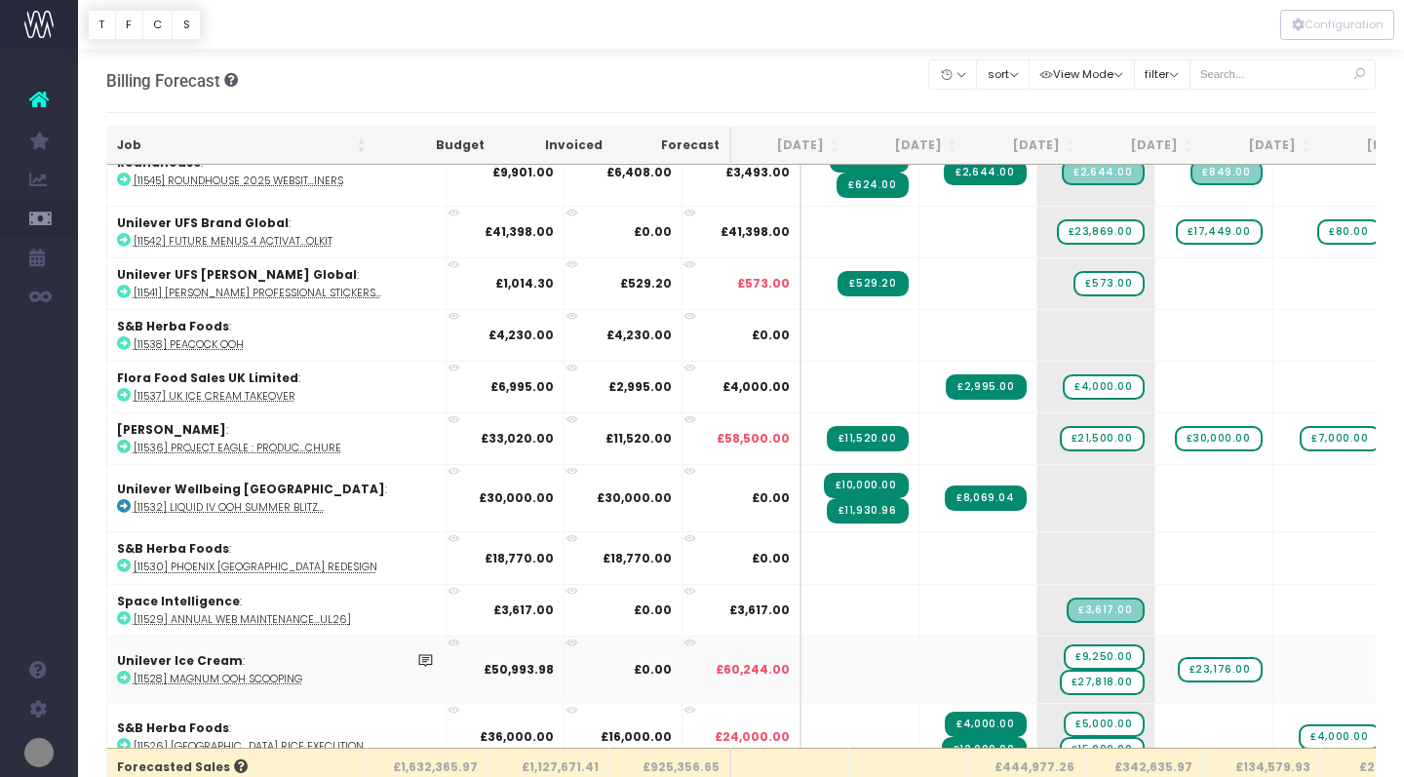
scroll to position [1897, 0]
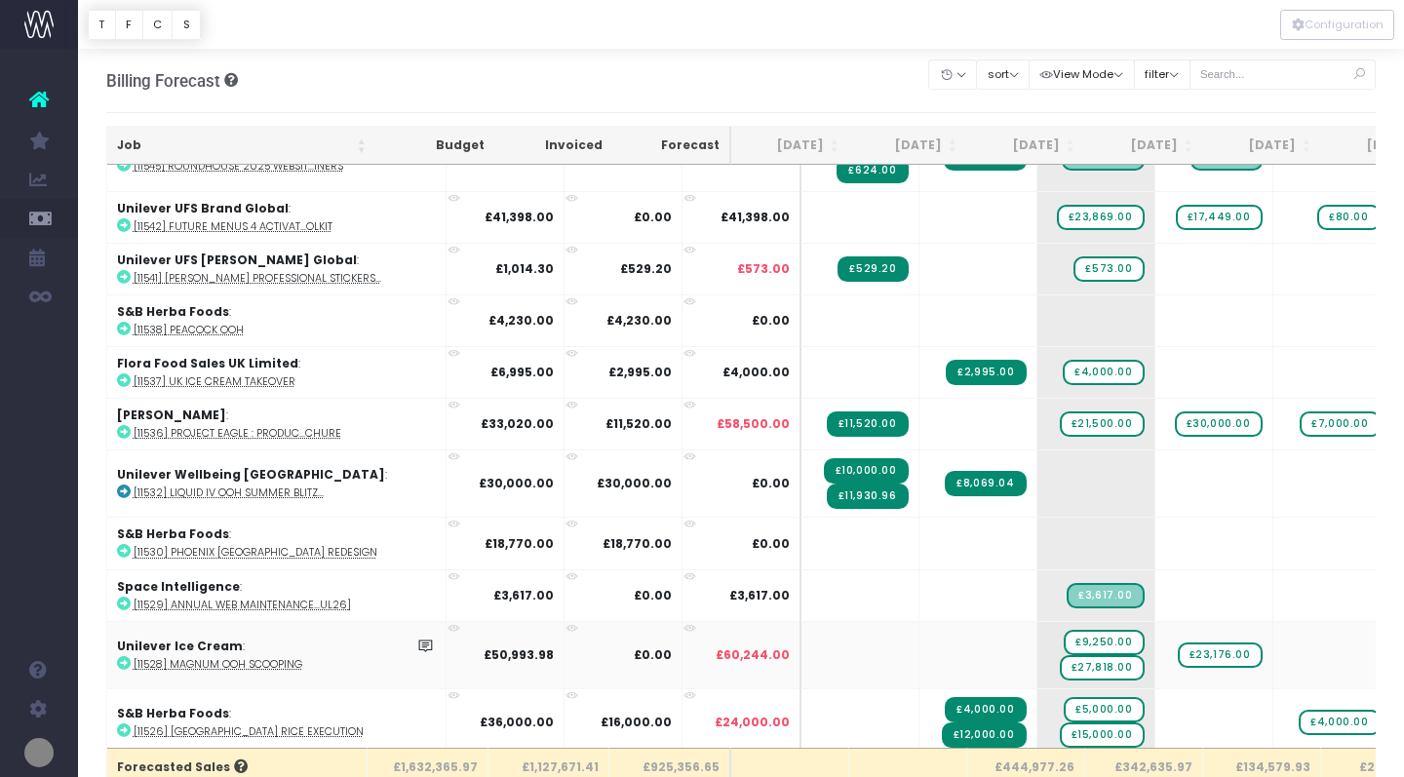
click at [125, 657] on icon at bounding box center [124, 663] width 14 height 14
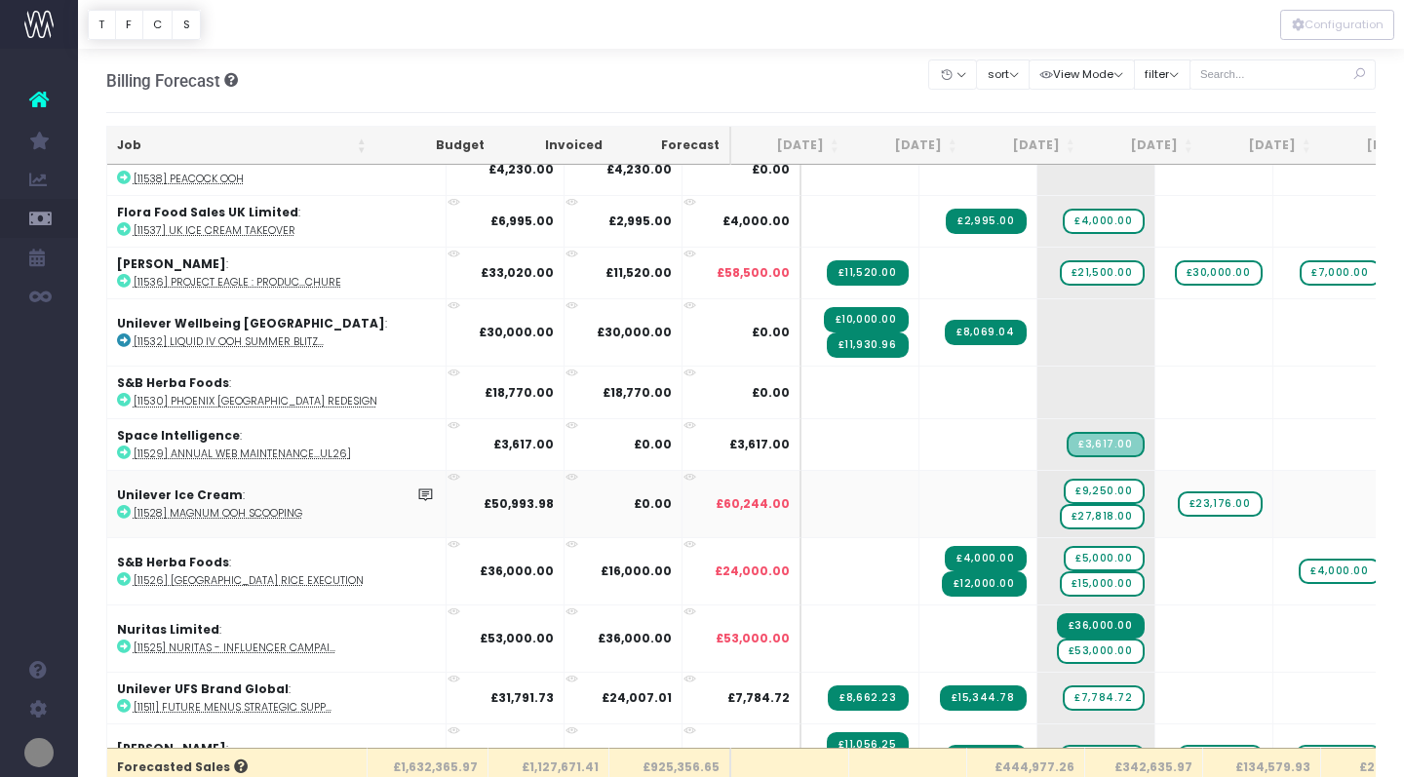
scroll to position [2049, 0]
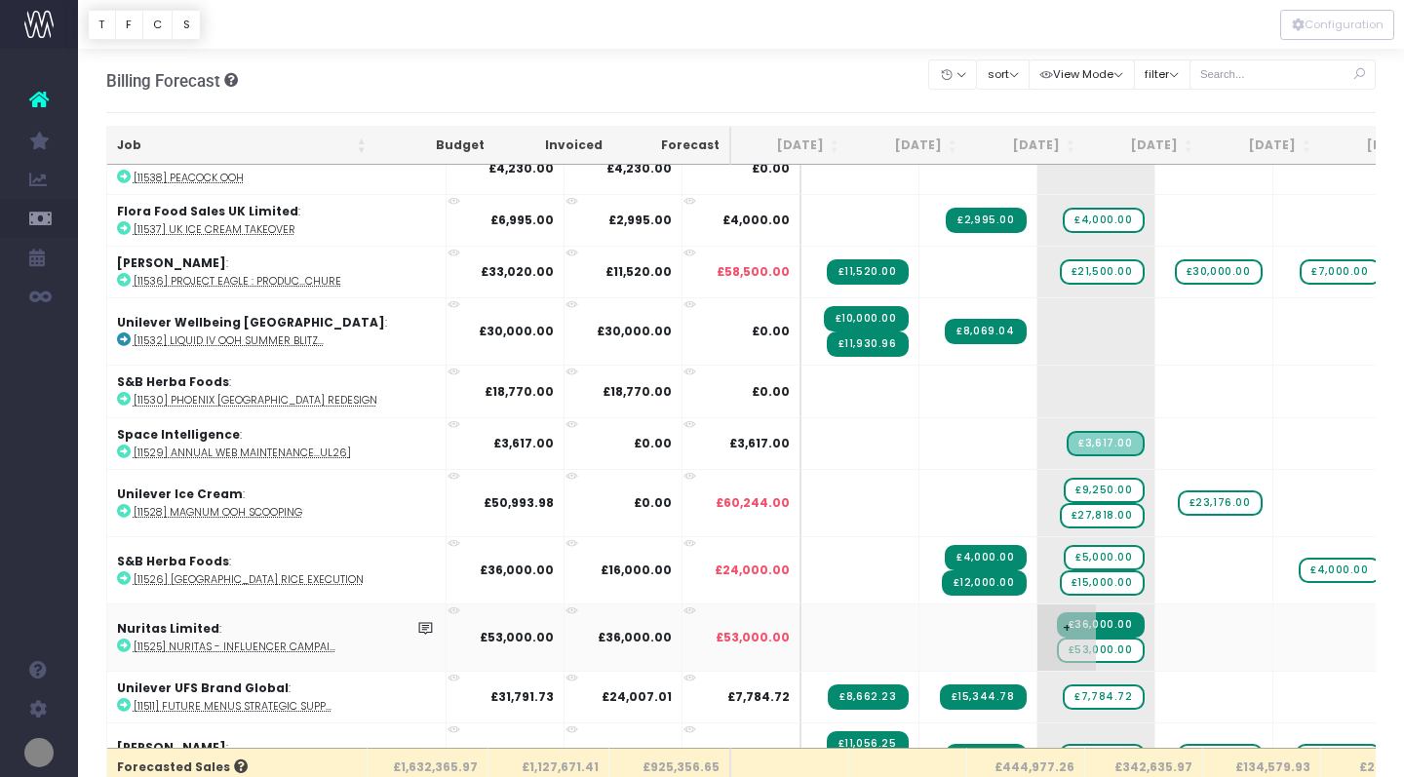
click at [1057, 648] on span "£53,000.00" at bounding box center [1101, 650] width 88 height 25
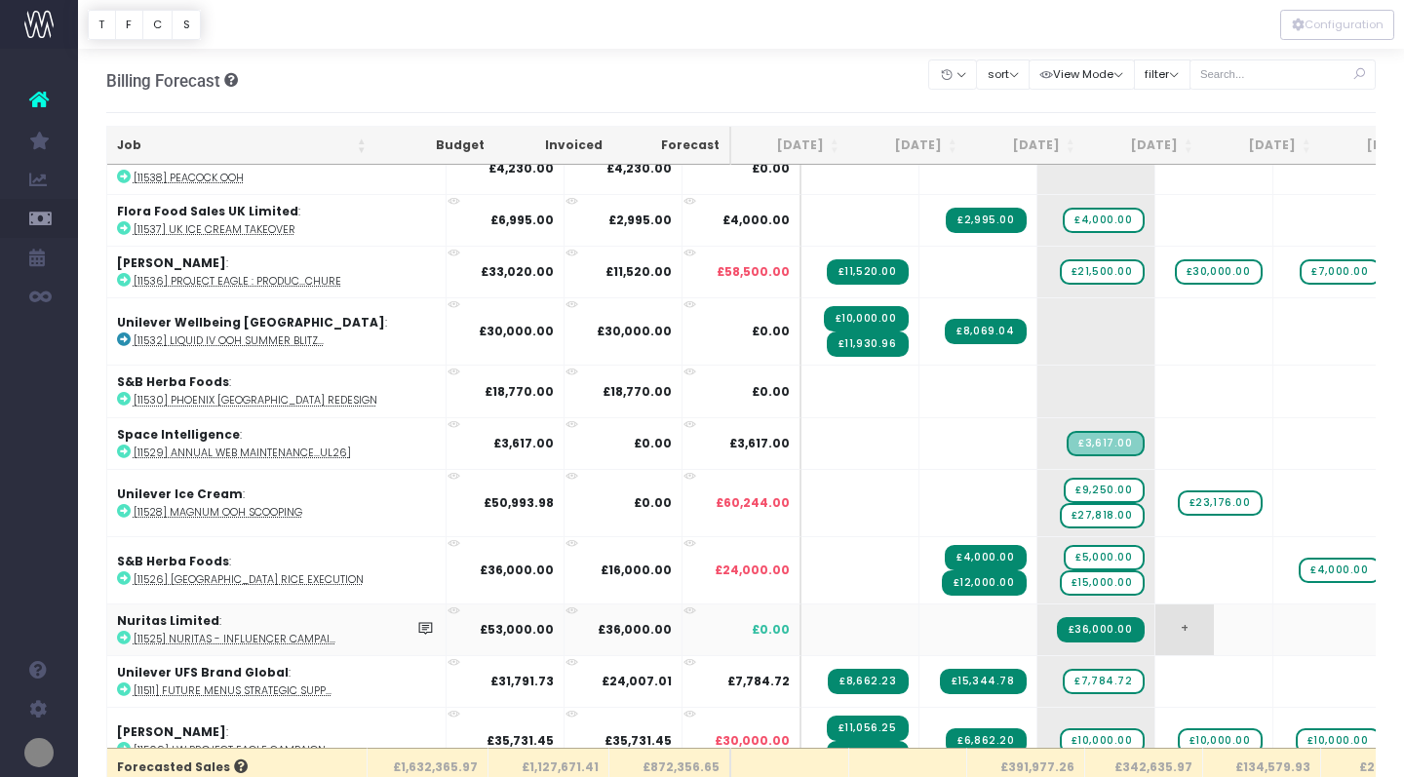
click at [1156, 624] on span "+" at bounding box center [1185, 630] width 59 height 51
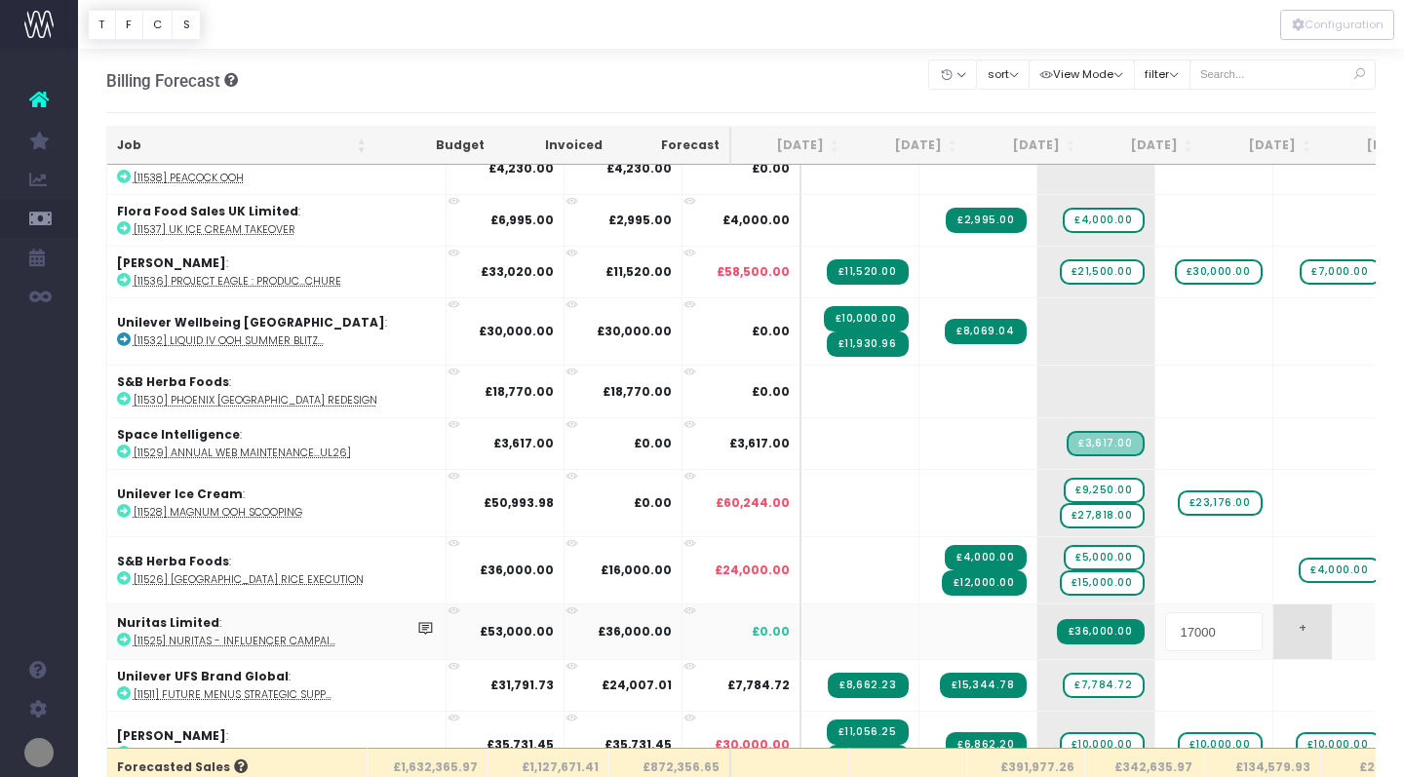
click at [1308, 613] on body "Oh my... this is bad. wayahead wasn't able to load this page. Please contact su…" at bounding box center [702, 388] width 1404 height 777
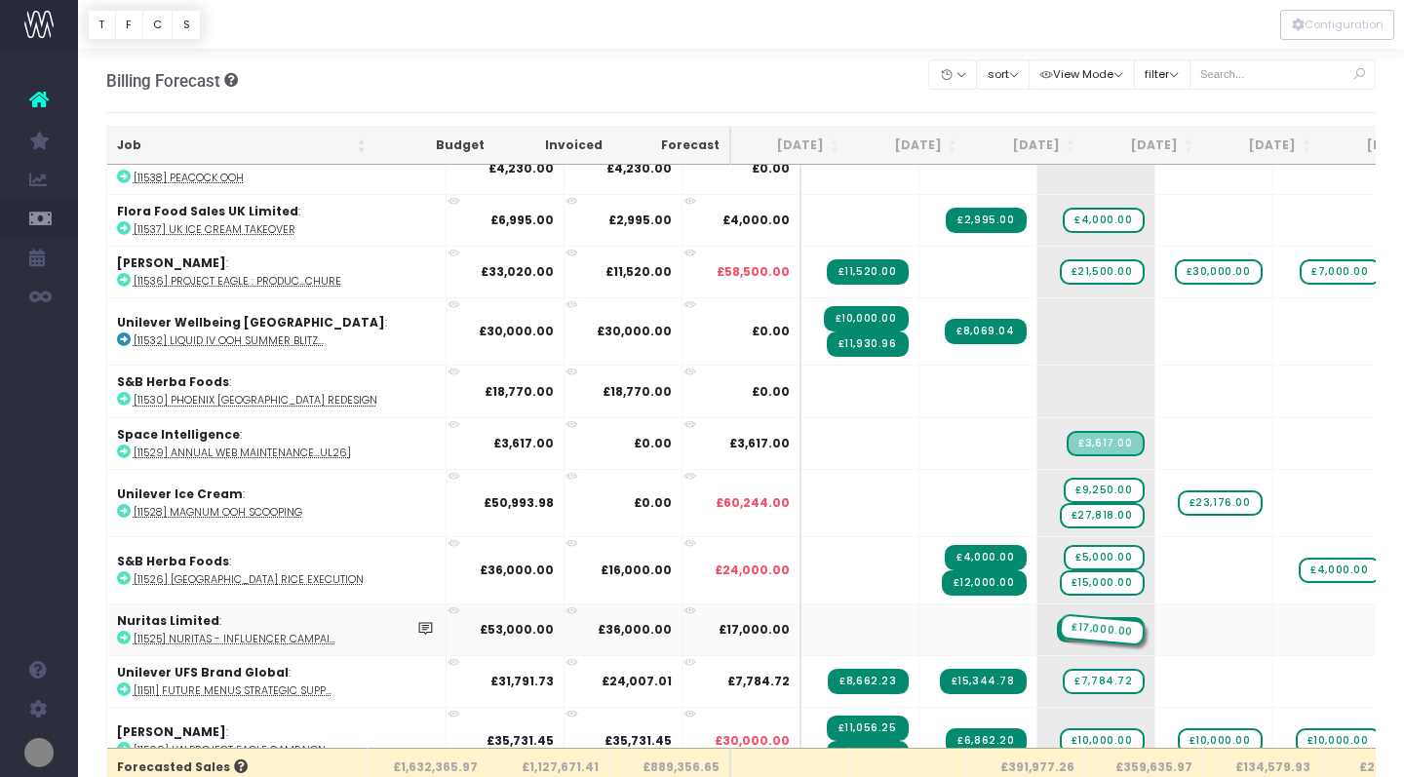
drag, startPoint x: 1163, startPoint y: 620, endPoint x: 1052, endPoint y: 641, distance: 112.1
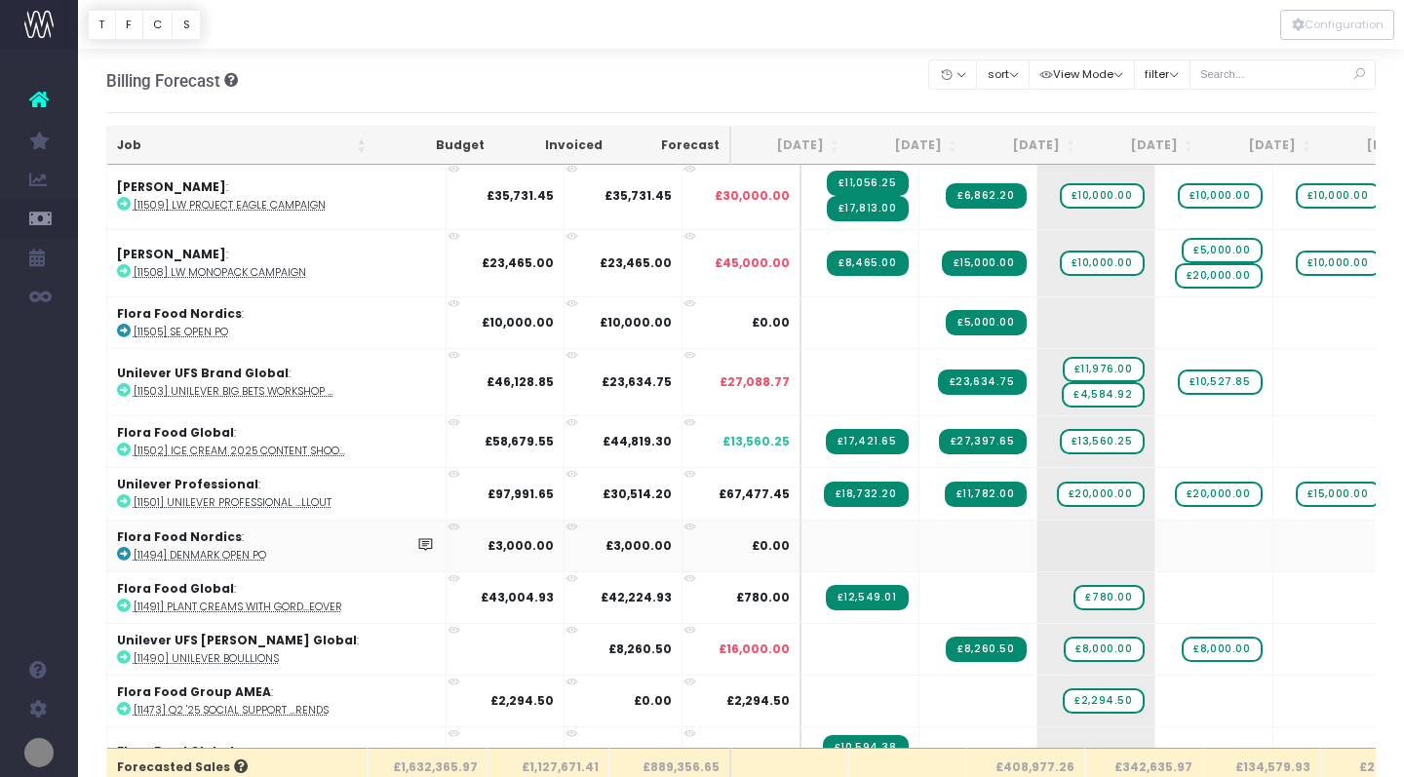
scroll to position [2679, 0]
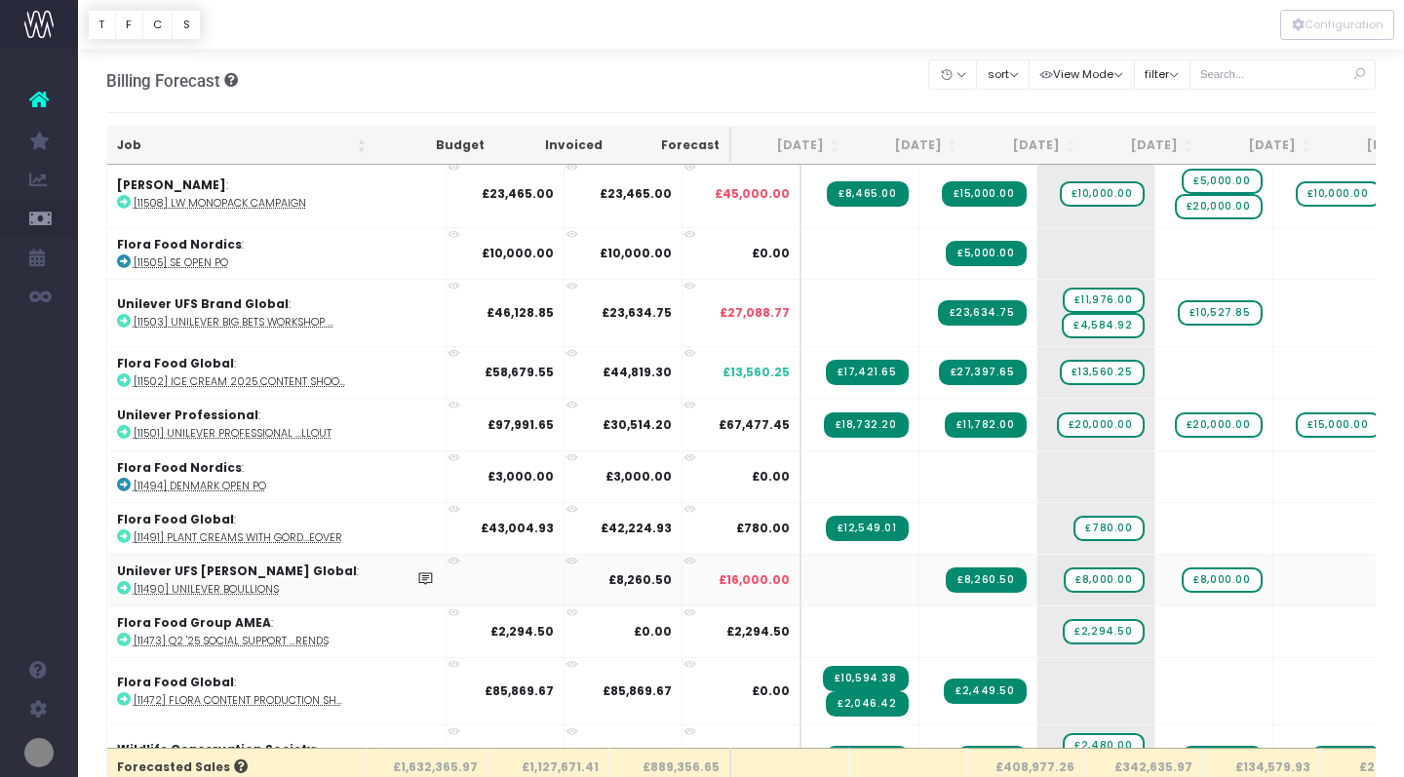
click at [128, 581] on icon at bounding box center [124, 588] width 14 height 14
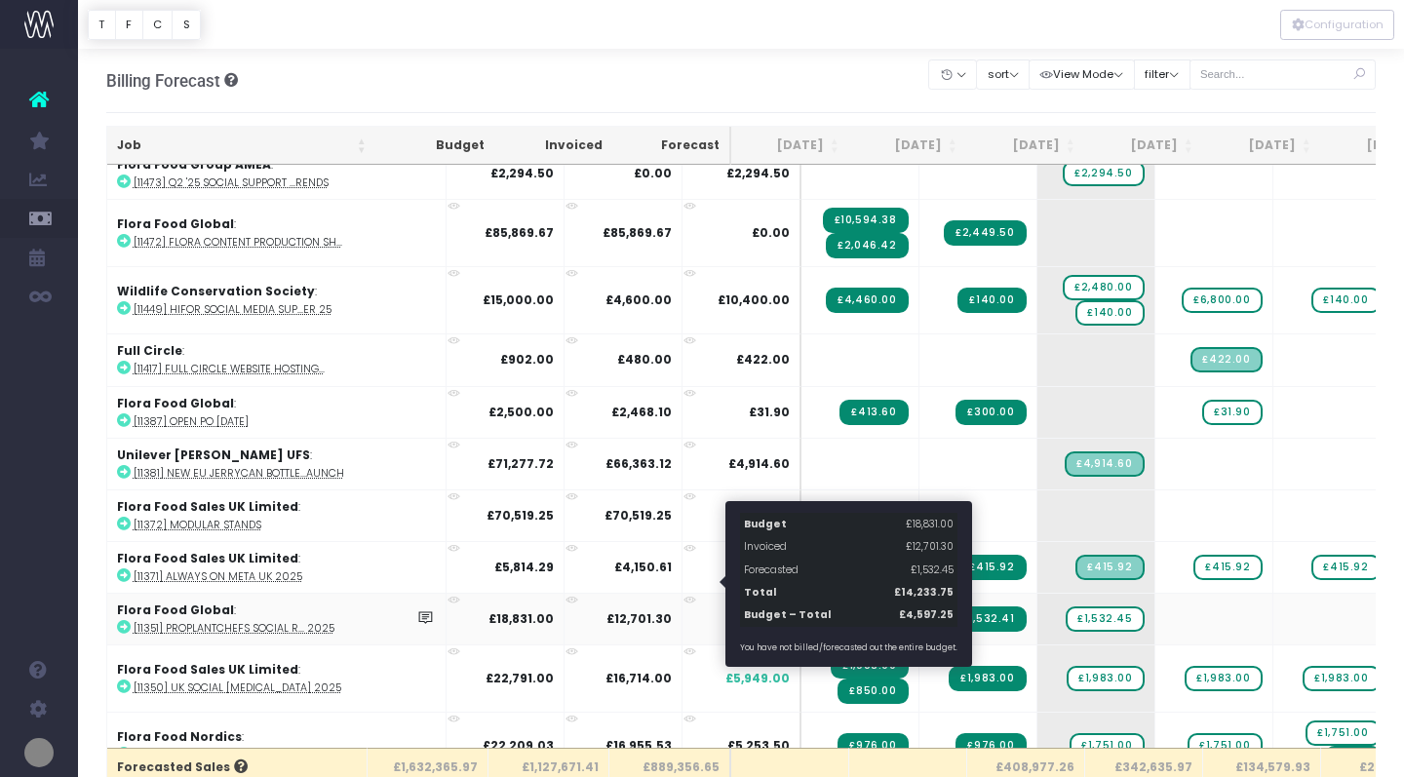
scroll to position [3102, 0]
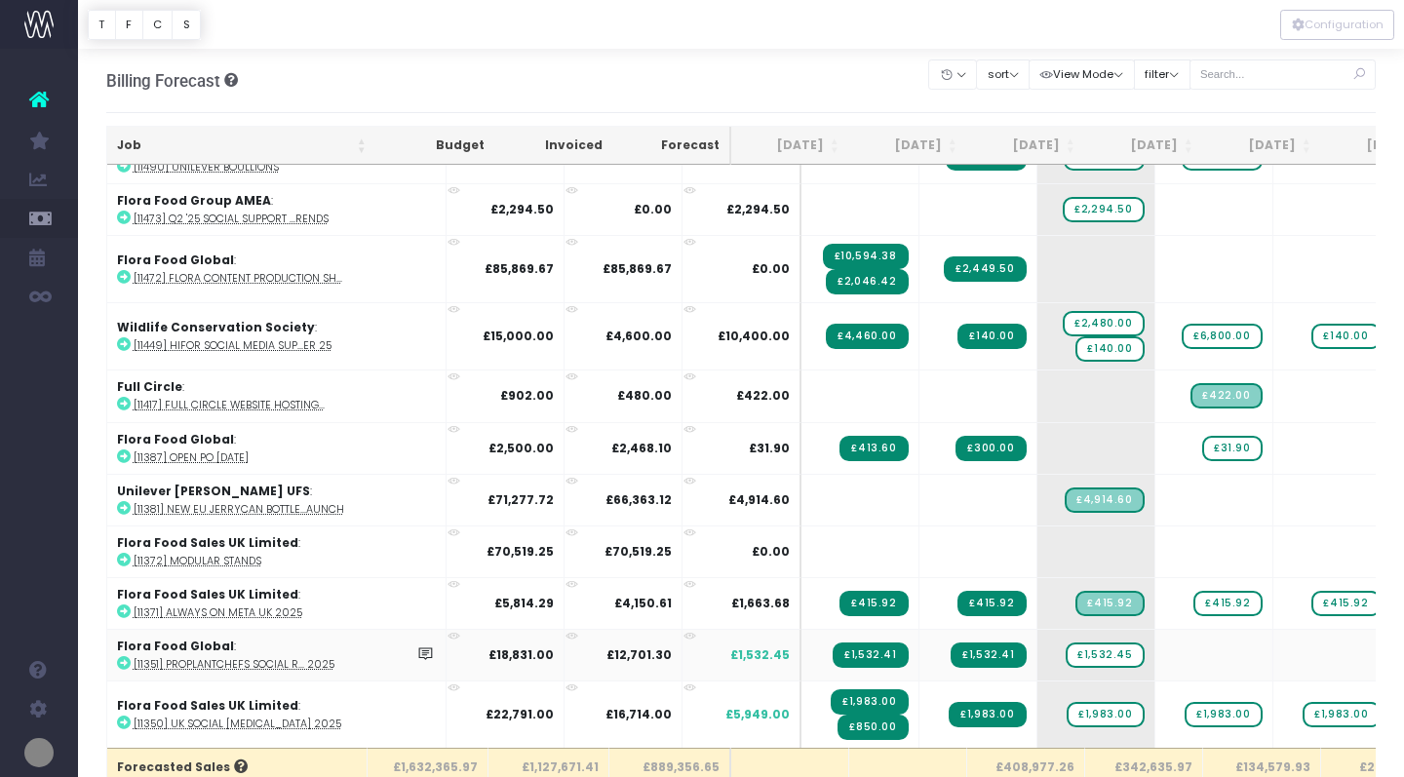
click at [127, 658] on icon at bounding box center [124, 663] width 14 height 14
click at [1156, 646] on span "+" at bounding box center [1185, 655] width 59 height 51
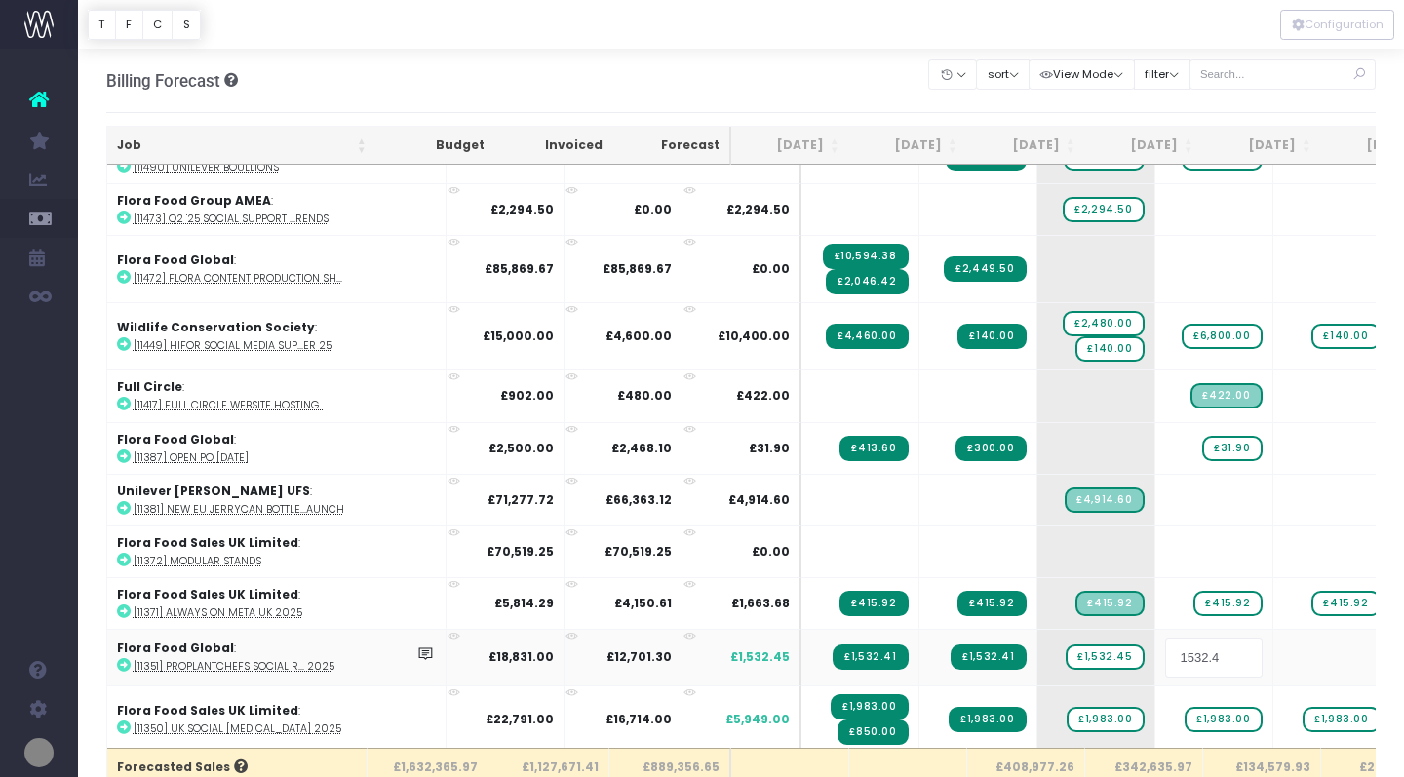
type input "1532.41"
click at [1243, 650] on body "Oh my... this is bad. wayahead wasn't able to load this page. Please contact su…" at bounding box center [702, 388] width 1404 height 777
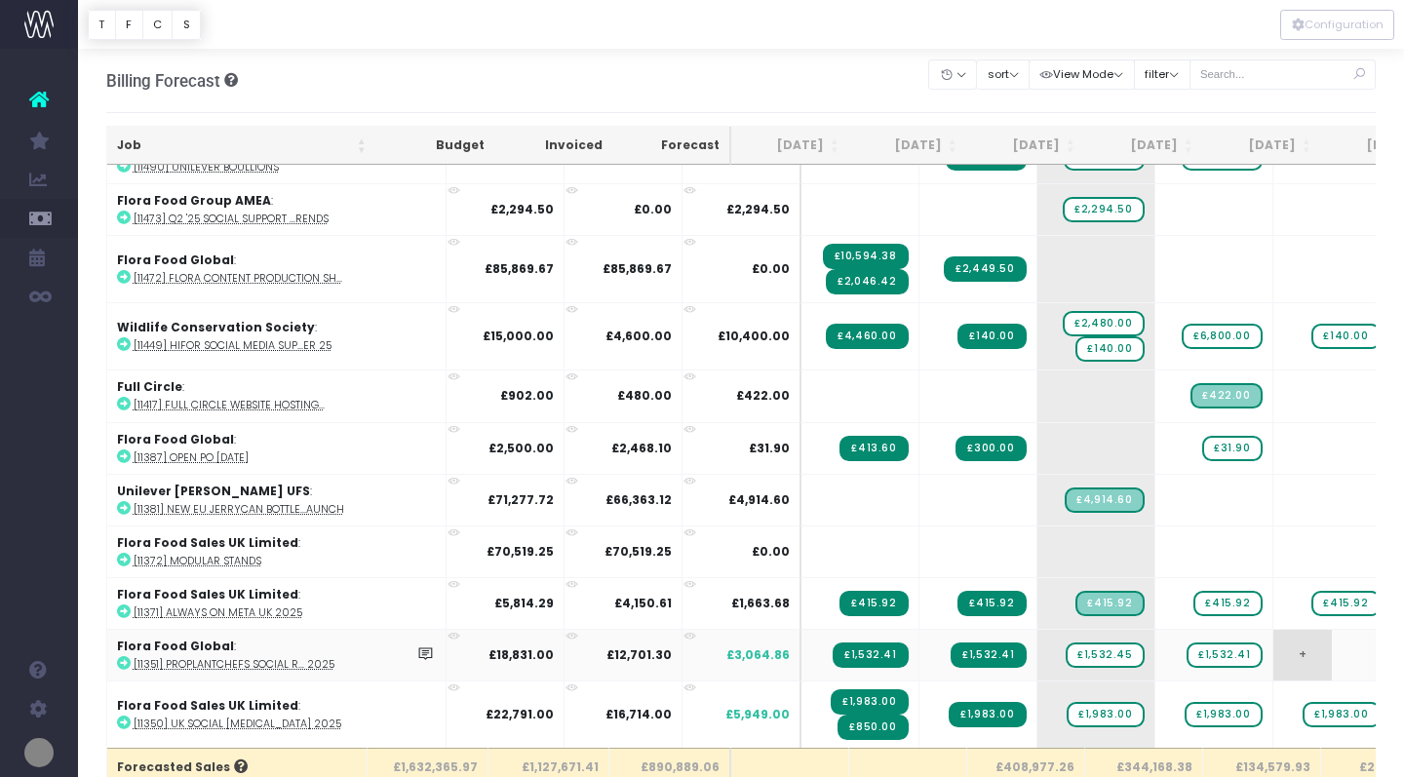
click at [1274, 648] on span "+" at bounding box center [1303, 655] width 59 height 51
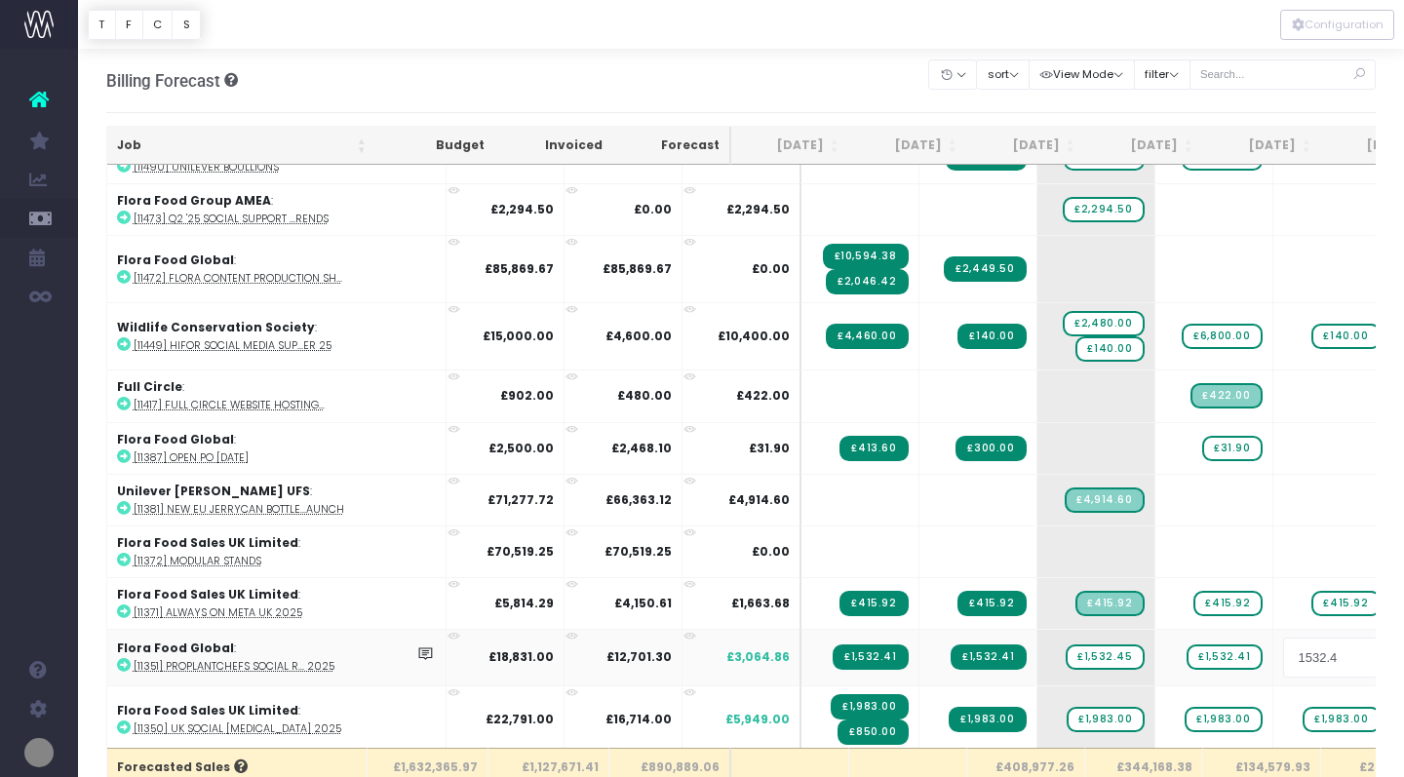
type input "1532.41"
click at [1337, 648] on body "Oh my... this is bad. wayahead wasn't able to load this page. Please contact su…" at bounding box center [702, 388] width 1404 height 777
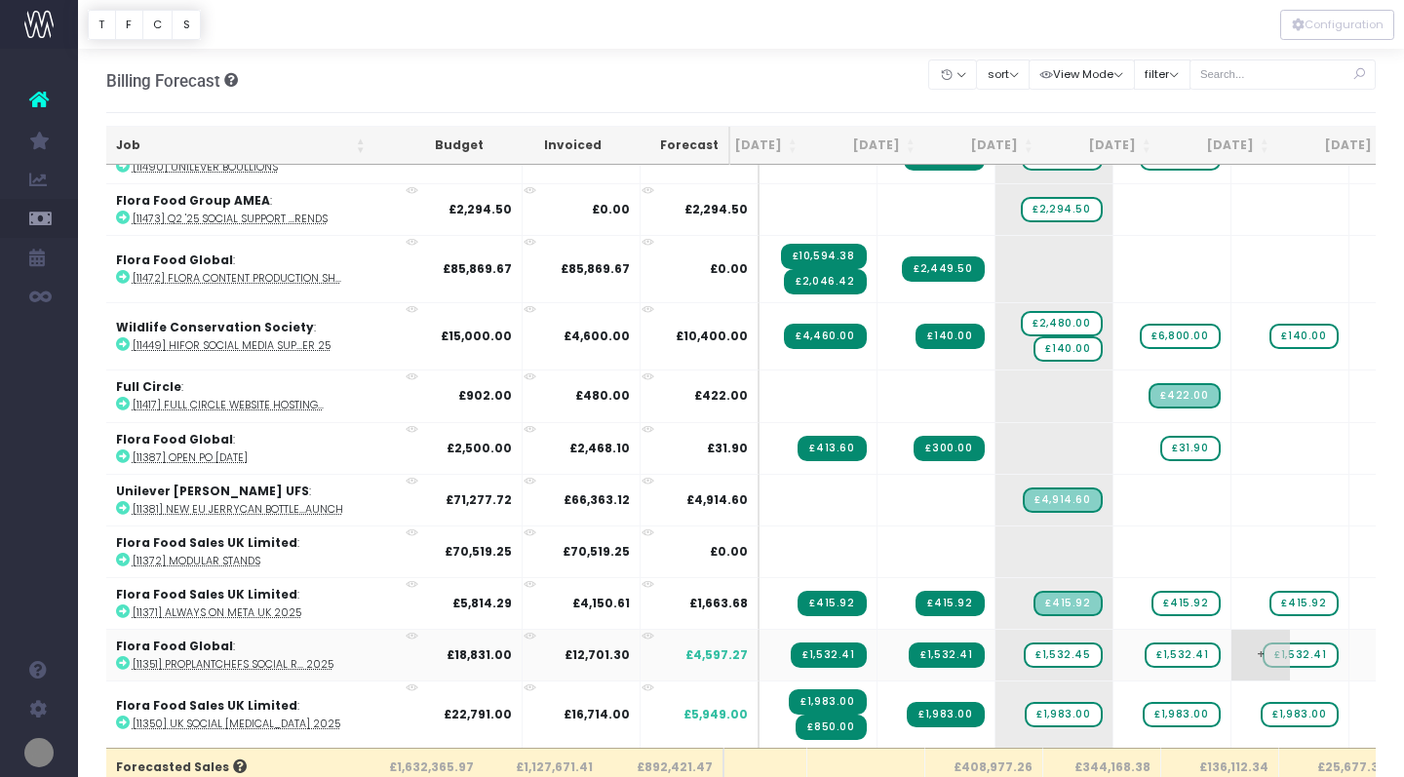
scroll to position [3102, 58]
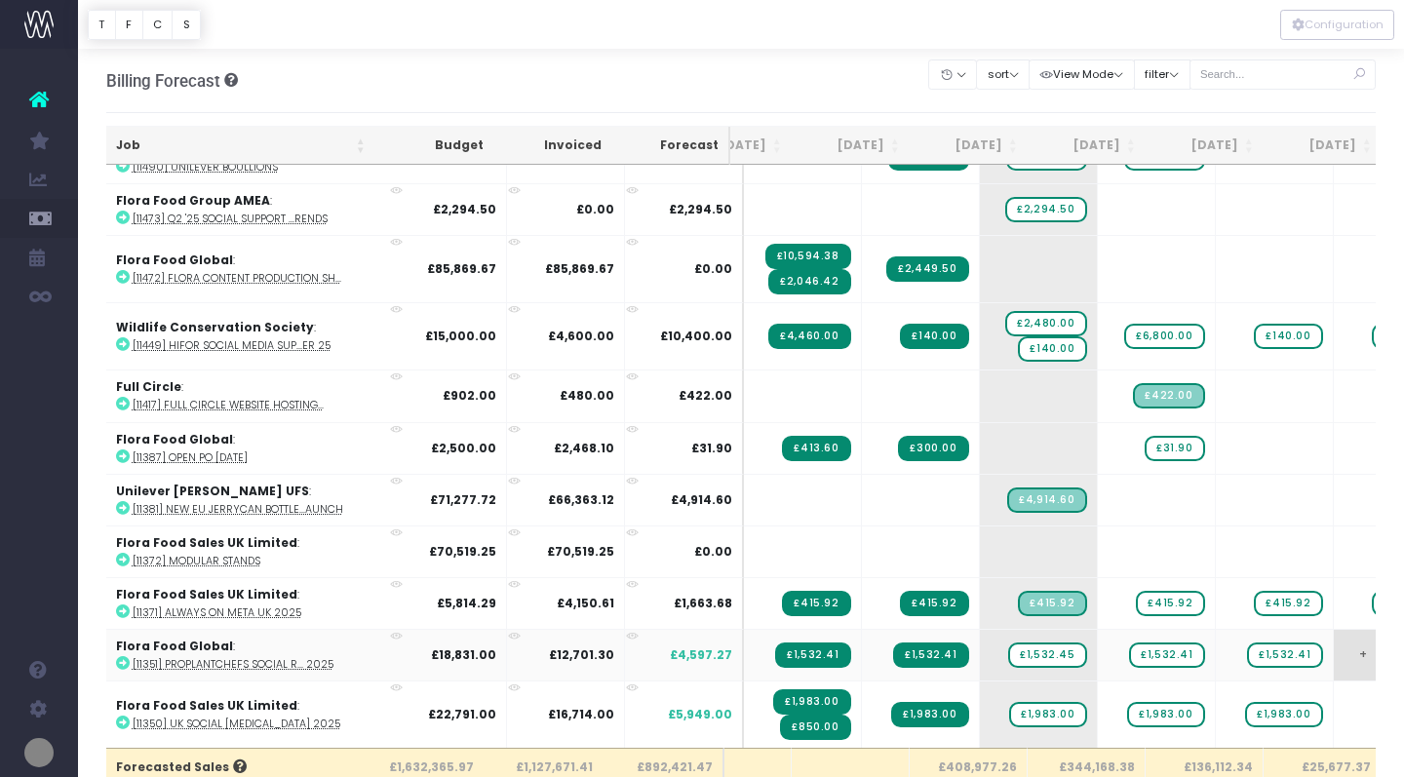
click at [1334, 643] on span "+" at bounding box center [1363, 655] width 59 height 51
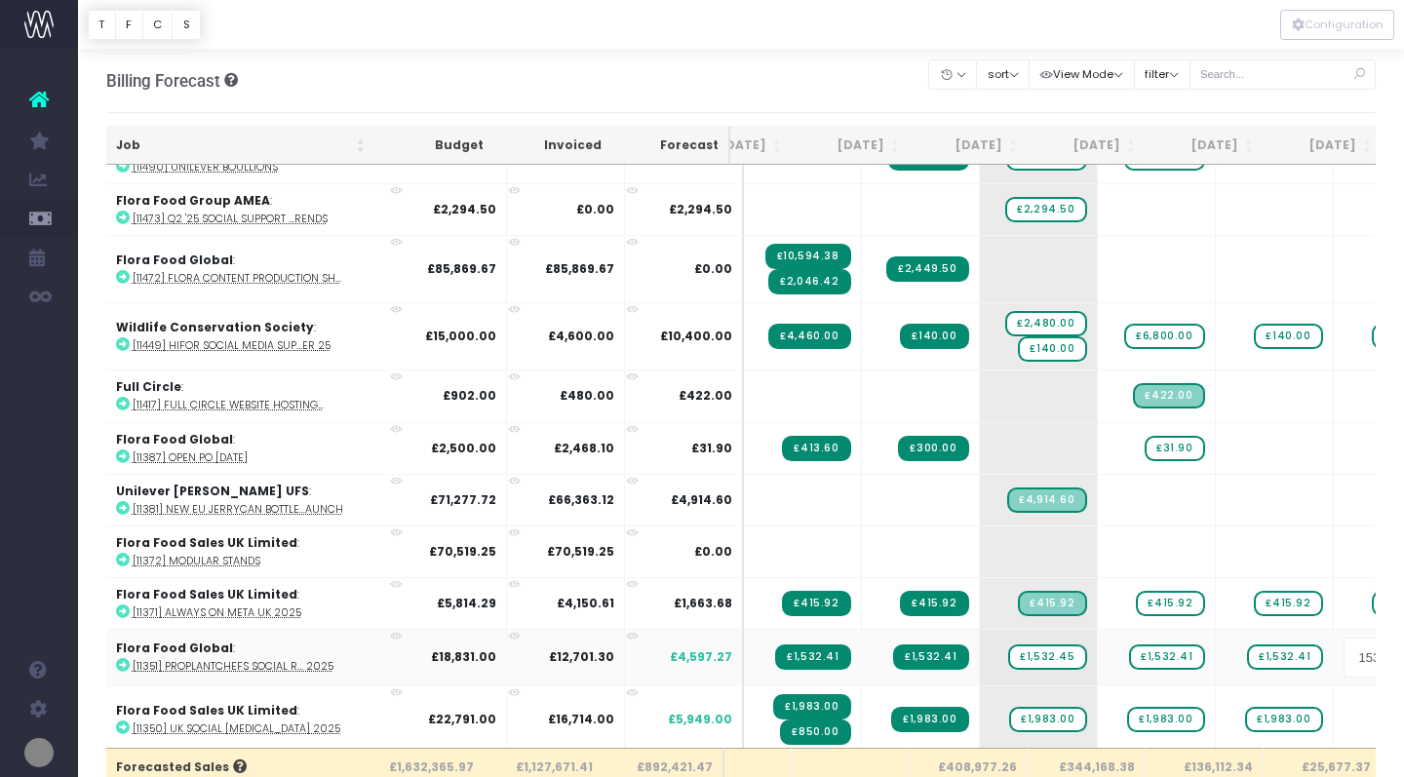
scroll to position [0, 59]
click at [1324, 700] on body "Oh my... this is bad. wayahead wasn't able to load this page. Please contact su…" at bounding box center [702, 388] width 1404 height 777
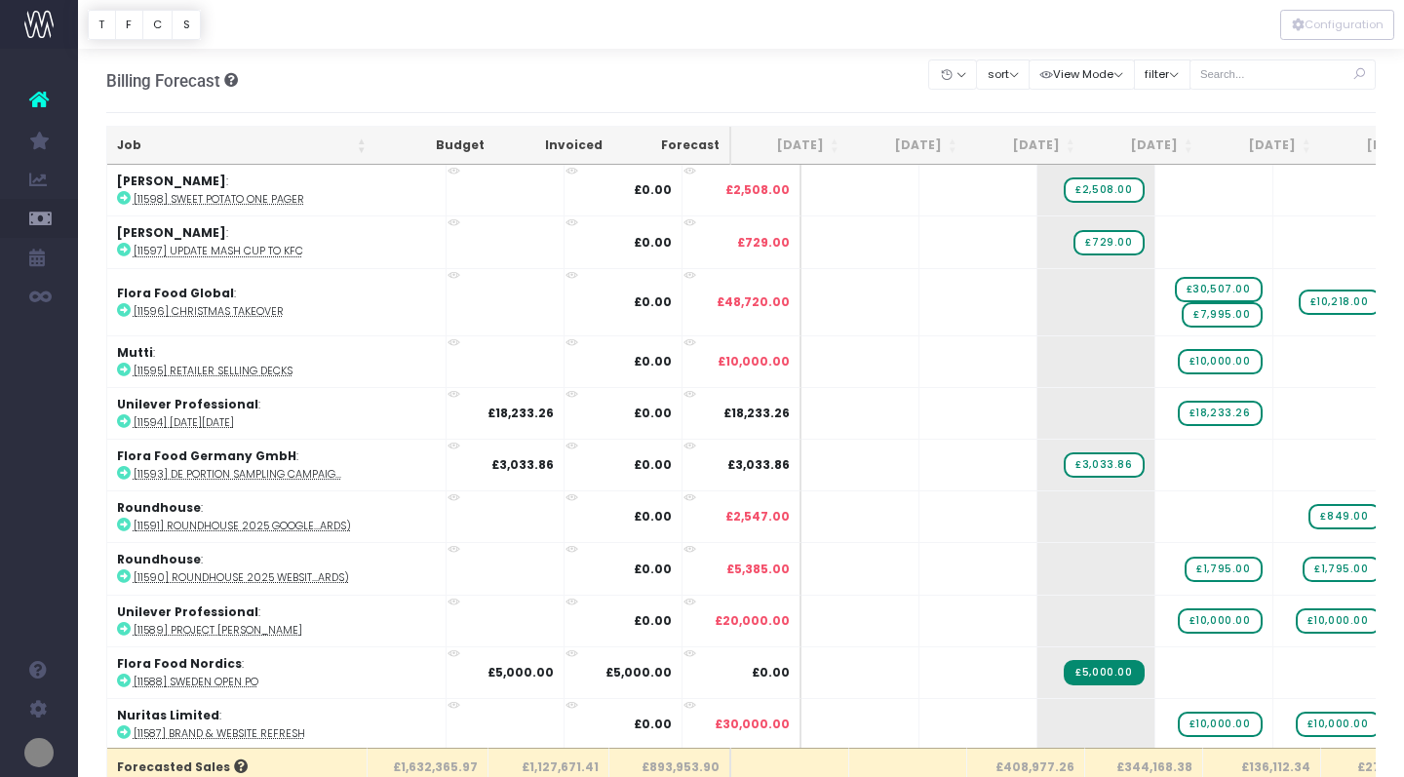
scroll to position [0, 0]
click at [1014, 74] on button "sort" at bounding box center [1003, 74] width 54 height 30
click at [1046, 146] on link "Sort by Client Name Asc" at bounding box center [1053, 145] width 152 height 33
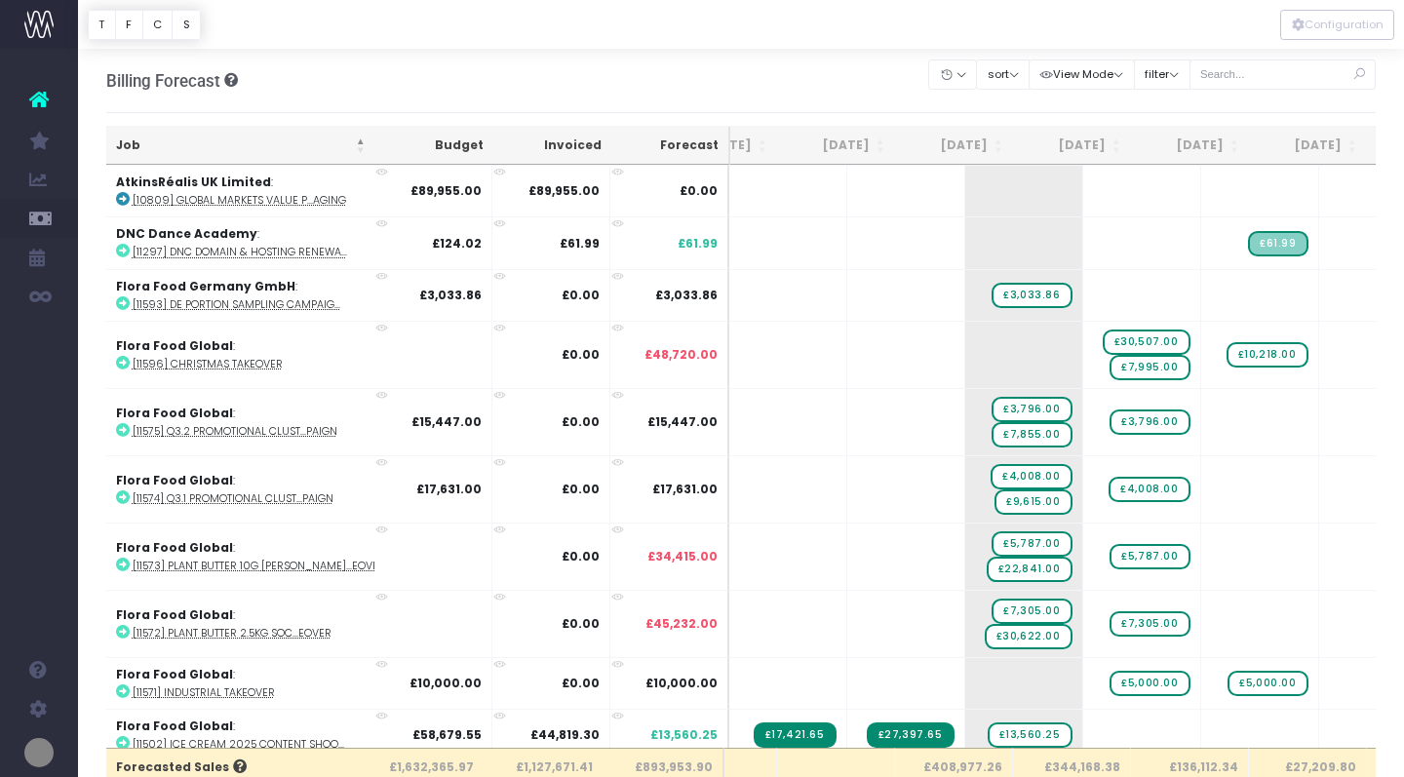
scroll to position [0, 72]
click at [1022, 73] on button "sort" at bounding box center [1003, 74] width 54 height 30
click at [1031, 143] on link "Sort by Client Name Desc" at bounding box center [1056, 145] width 158 height 33
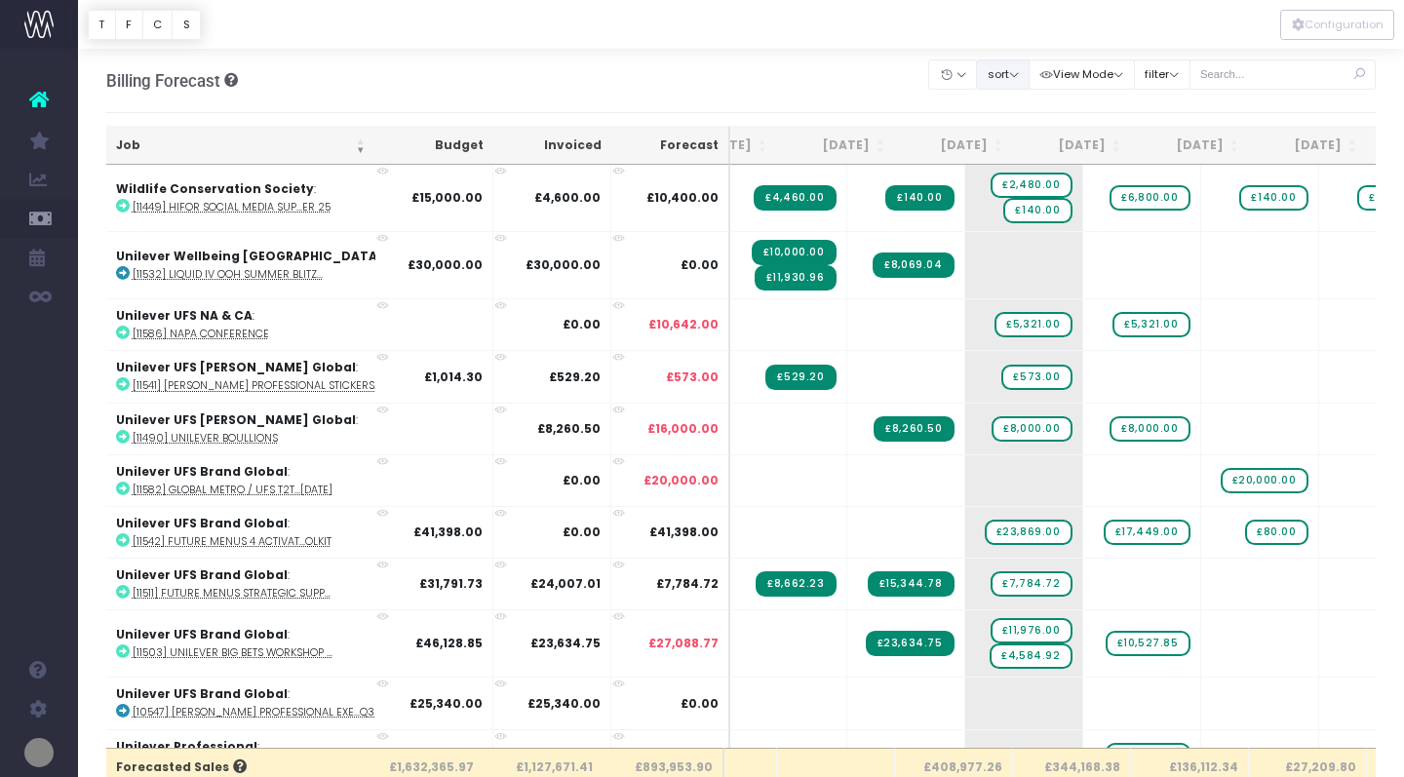
scroll to position [0, 0]
click at [1030, 66] on button "sort" at bounding box center [1003, 74] width 54 height 30
click at [1036, 151] on link "Sort by Client Name Asc" at bounding box center [1053, 145] width 152 height 33
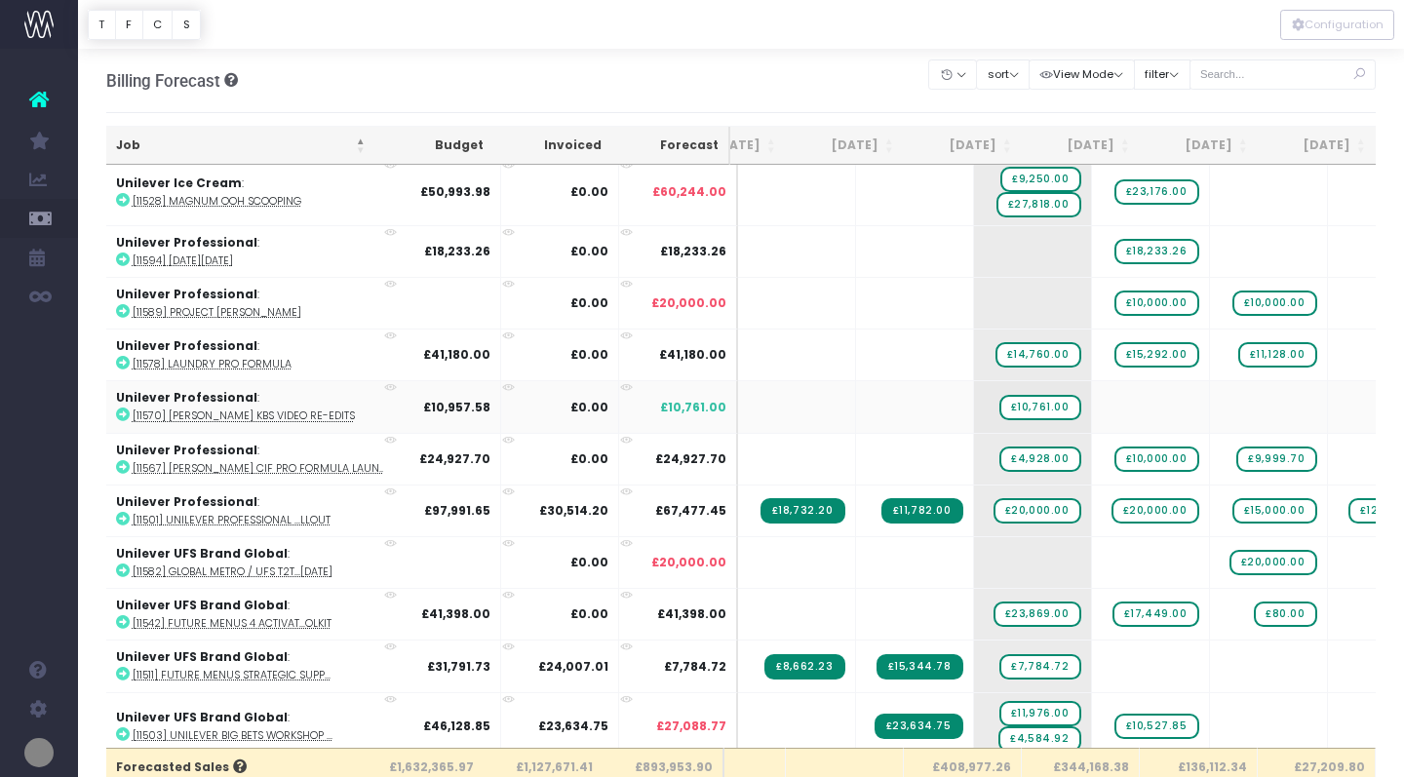
scroll to position [3539, 63]
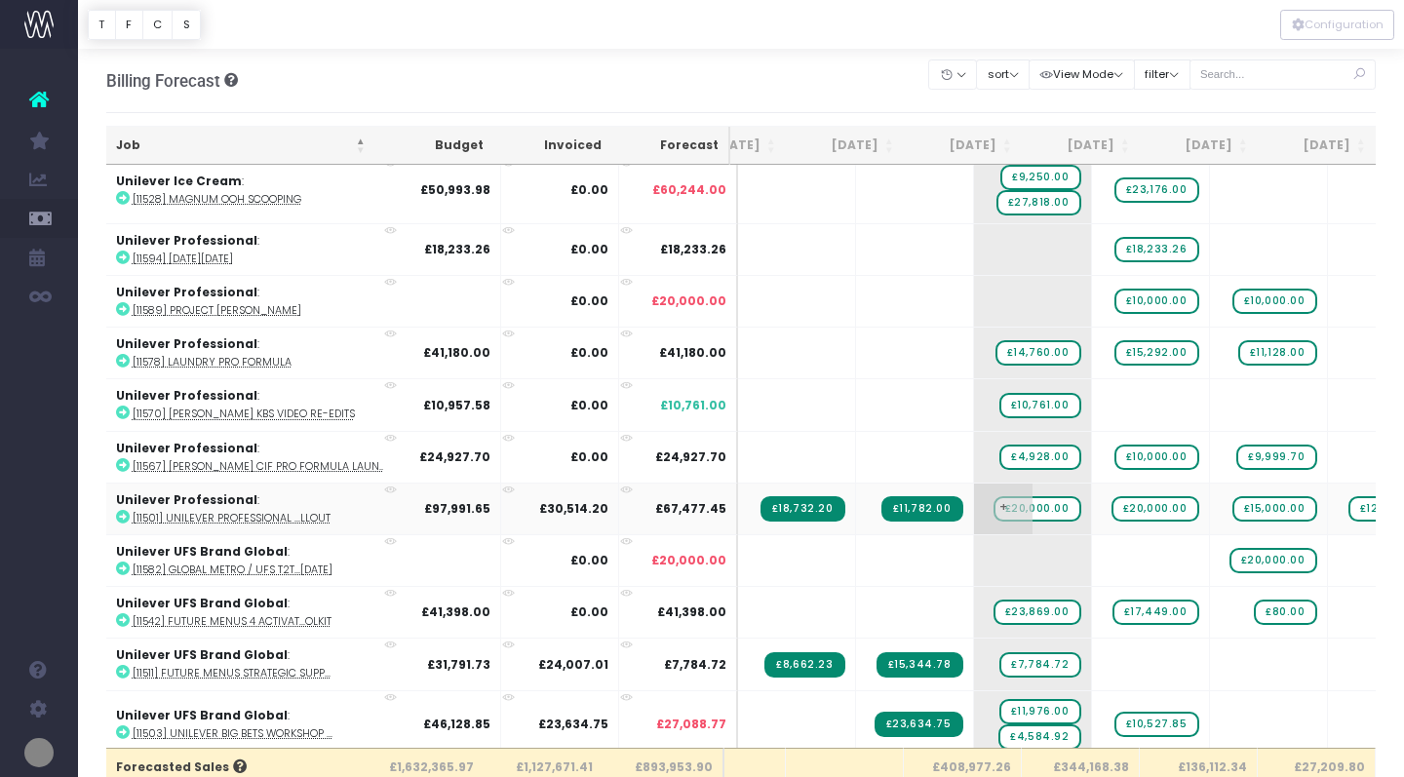
click at [974, 497] on span "+" at bounding box center [1003, 509] width 59 height 51
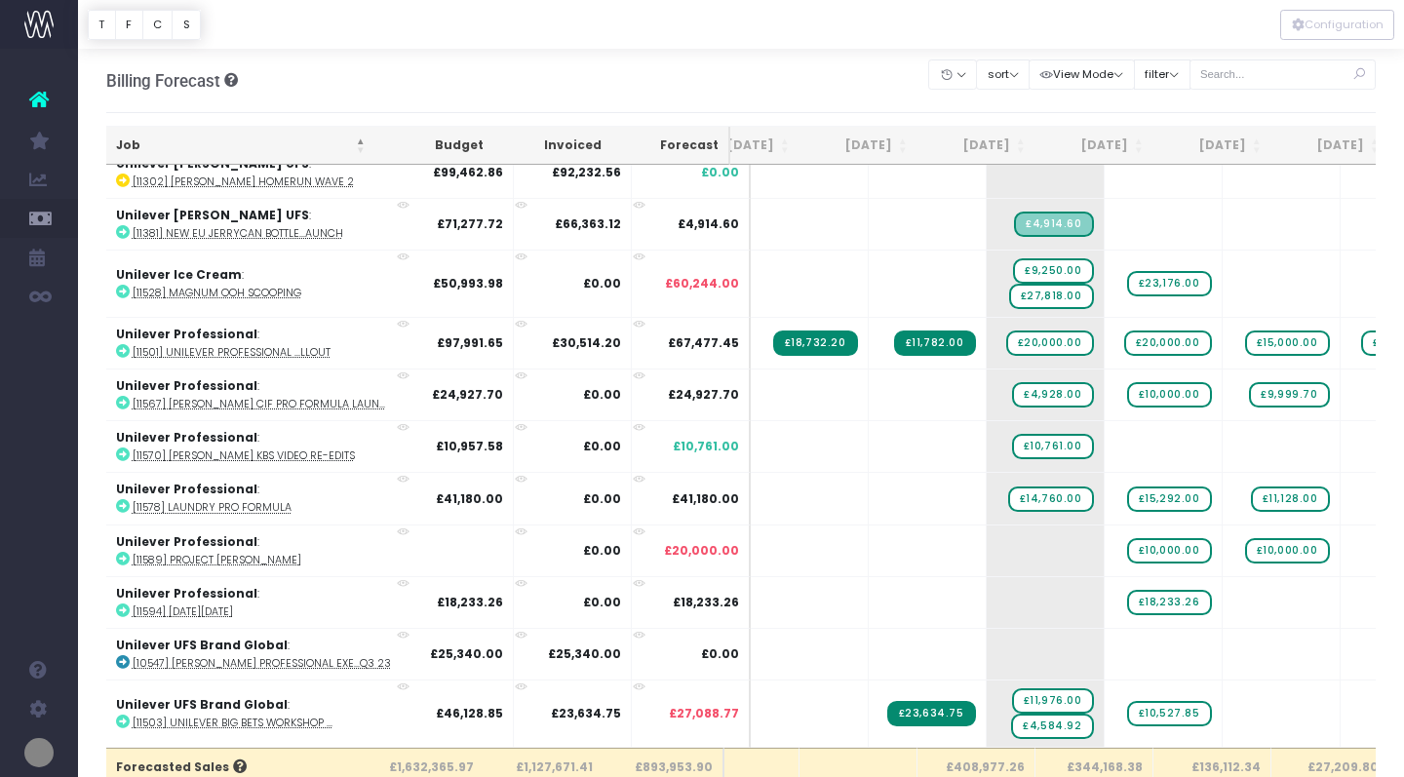
scroll to position [3446, 50]
click at [988, 333] on span "+" at bounding box center [1017, 343] width 59 height 51
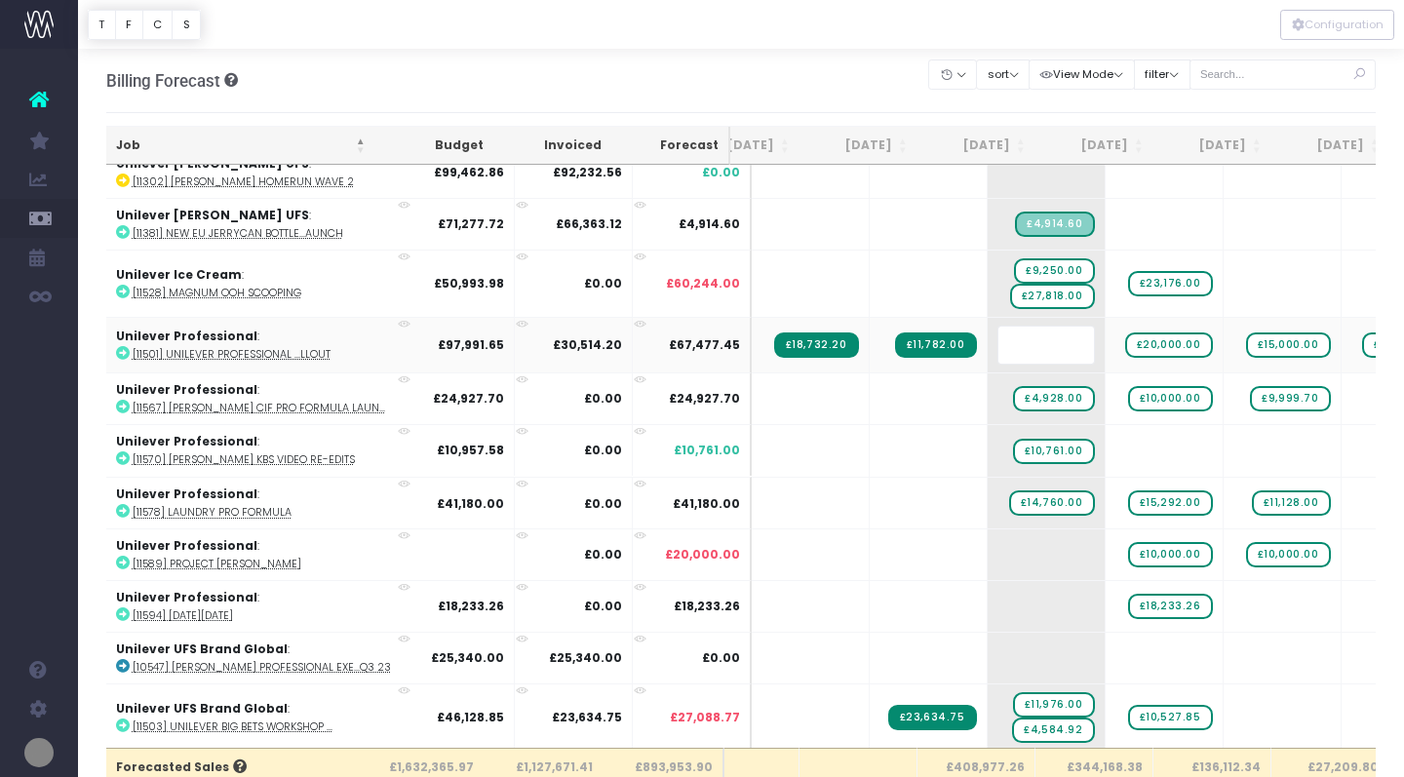
type input "4"
type input "33454.81"
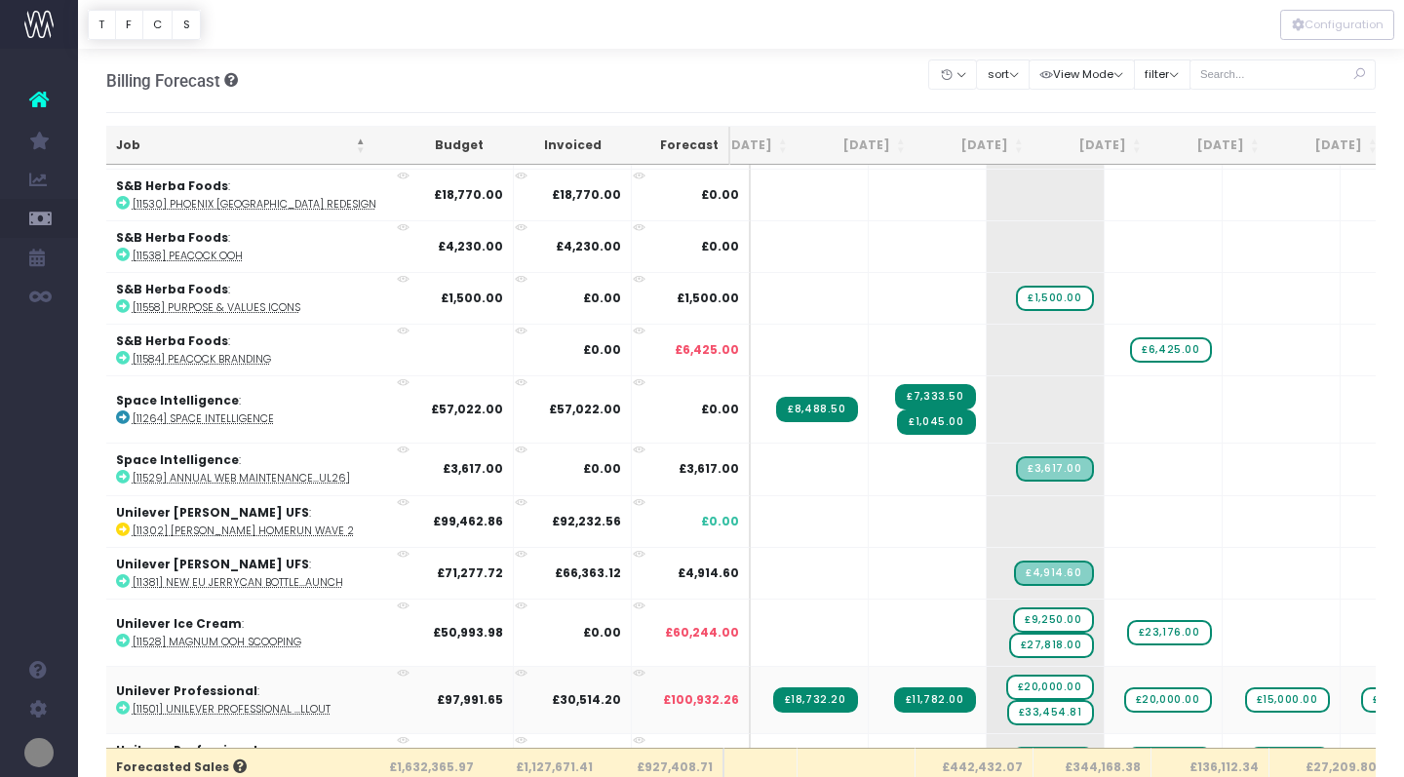
scroll to position [0, 51]
click at [1027, 79] on button "sort" at bounding box center [1003, 74] width 54 height 30
click at [1039, 143] on link "Sort by Client Name Desc" at bounding box center [1056, 145] width 158 height 33
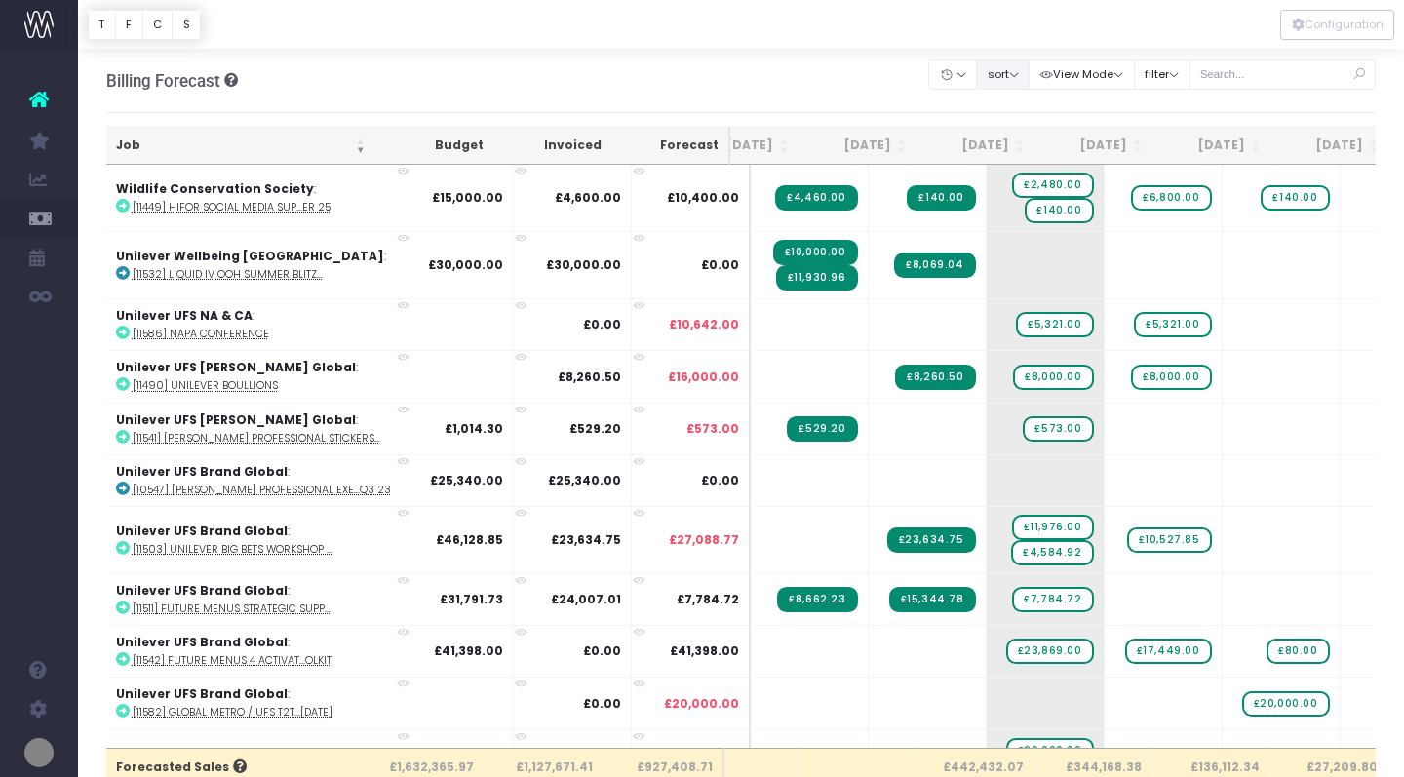
click at [1028, 72] on button "sort" at bounding box center [1003, 74] width 54 height 30
click at [1028, 107] on link "Sort by Job Name Asc" at bounding box center [1053, 112] width 152 height 33
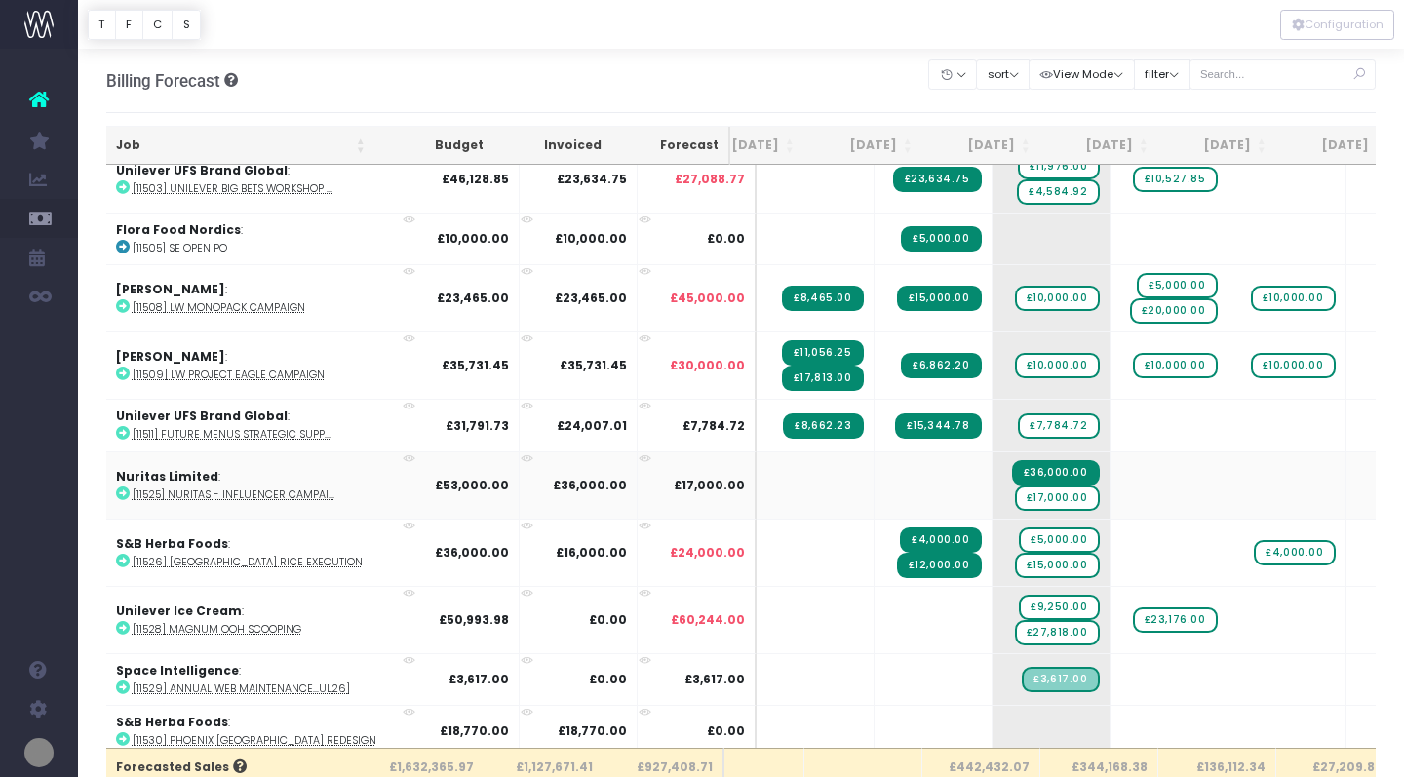
scroll to position [1700, 45]
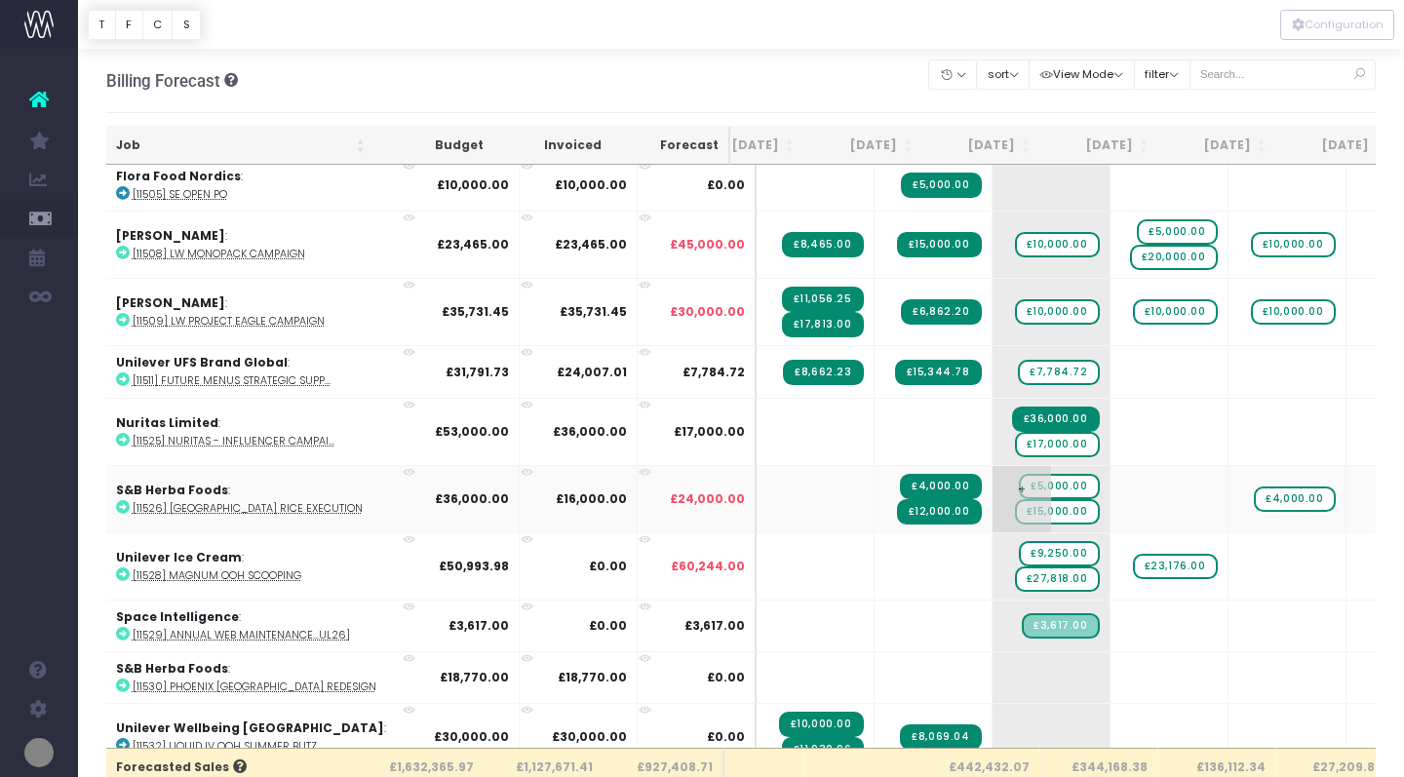
click at [993, 481] on span "+" at bounding box center [1022, 499] width 59 height 66
type input "947"
click at [1131, 468] on body "Oh my... this is bad. wayahead wasn't able to load this page. Please contact su…" at bounding box center [702, 388] width 1404 height 777
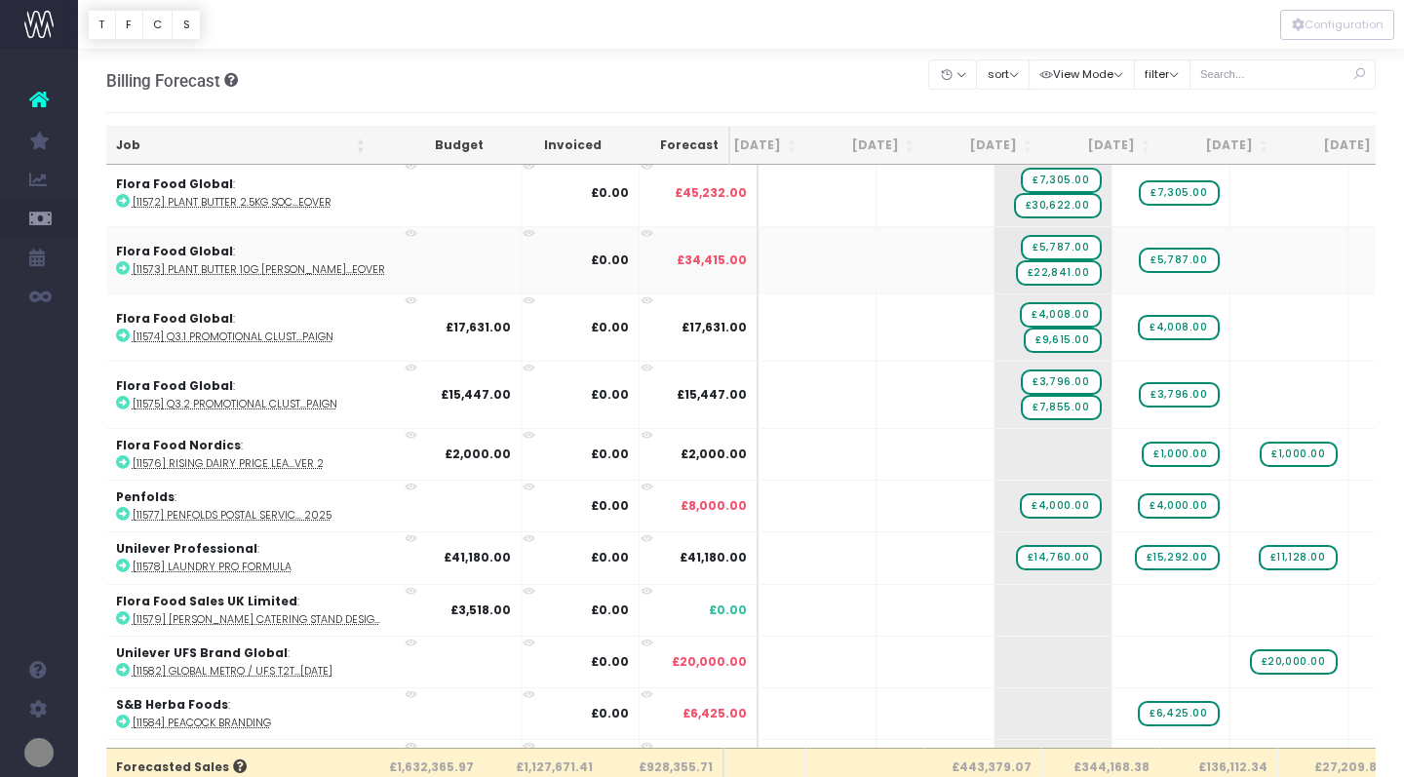
scroll to position [3347, 43]
